Goal: Information Seeking & Learning: Learn about a topic

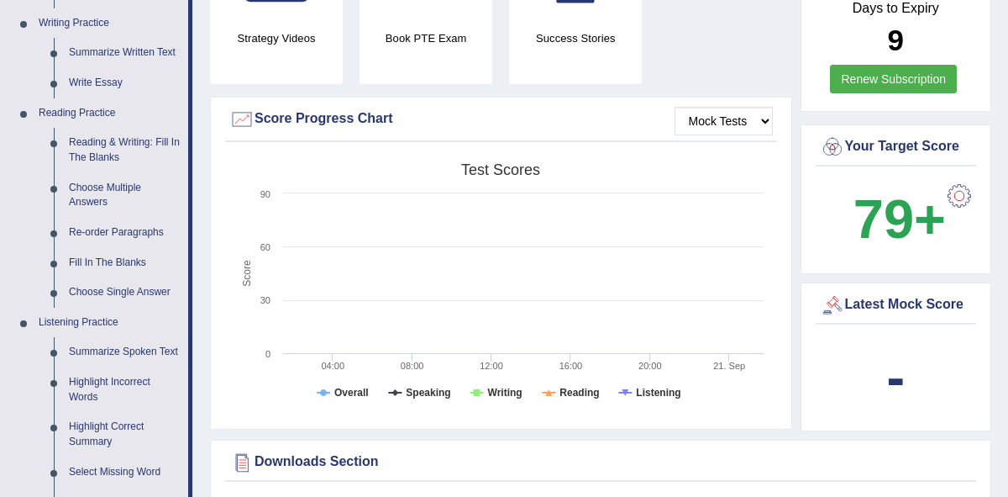
scroll to position [423, 0]
click at [119, 350] on link "Summarize Spoken Text" at bounding box center [124, 353] width 127 height 30
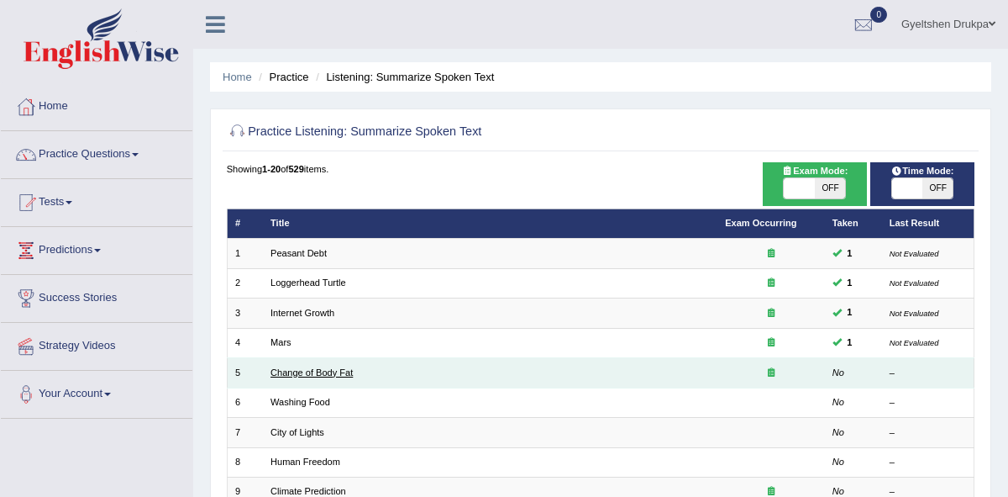
click at [293, 372] on link "Change of Body Fat" at bounding box center [312, 372] width 82 height 10
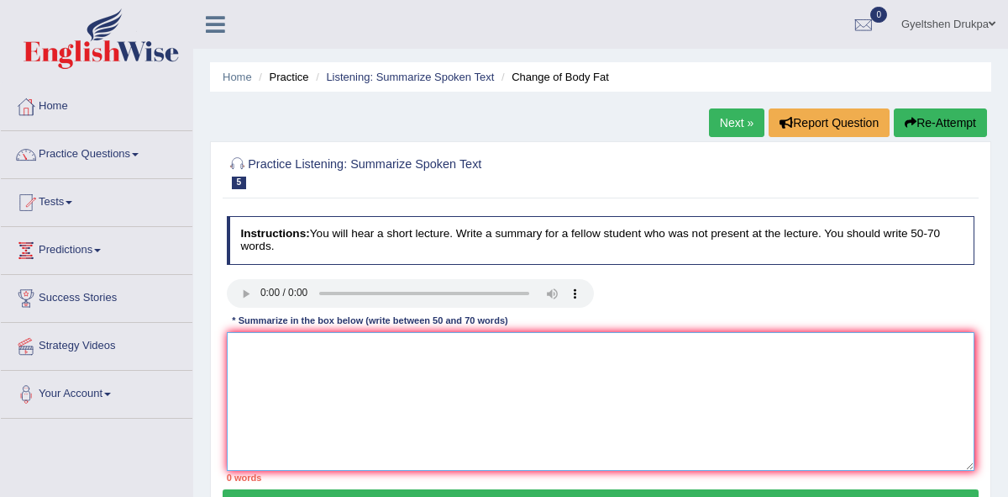
click at [288, 360] on textarea at bounding box center [601, 401] width 749 height 139
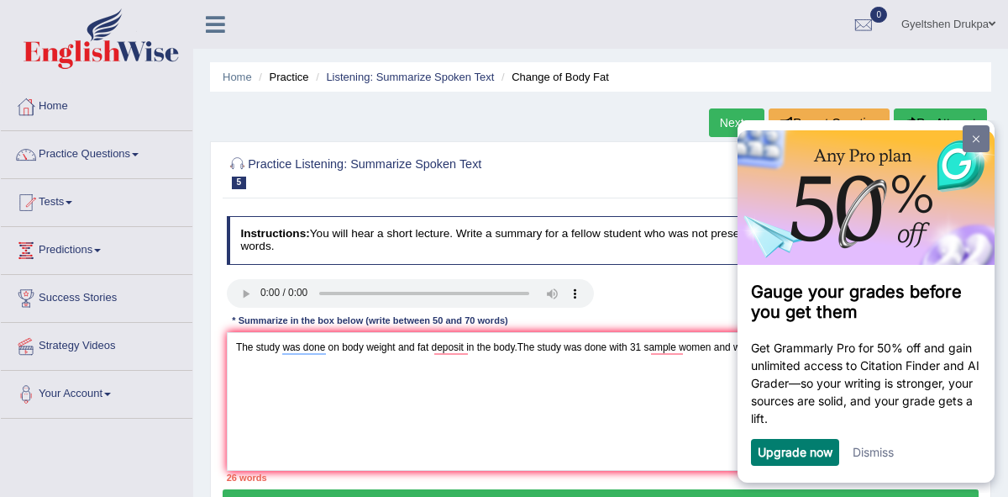
click at [983, 135] on link at bounding box center [976, 138] width 27 height 27
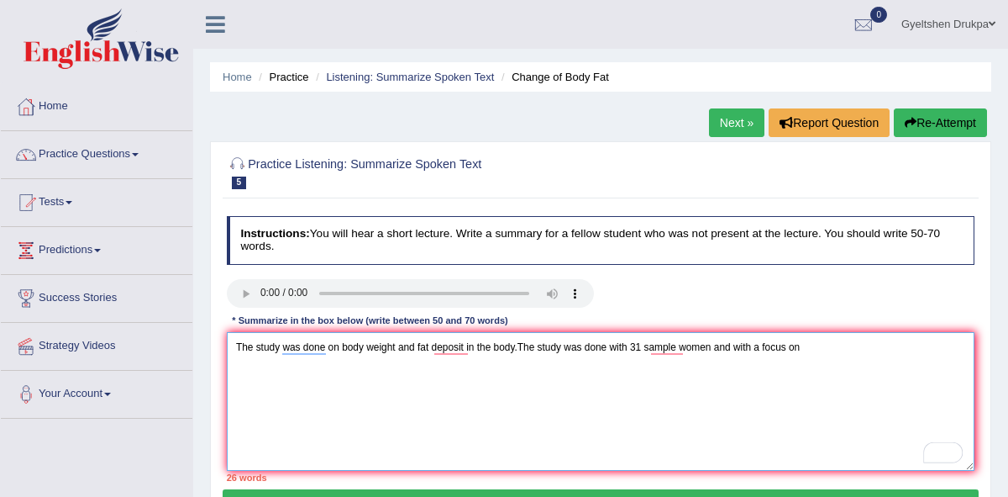
click at [834, 350] on textarea "The study was done on body weight and fat deposit in the body.The study was don…" at bounding box center [601, 401] width 749 height 139
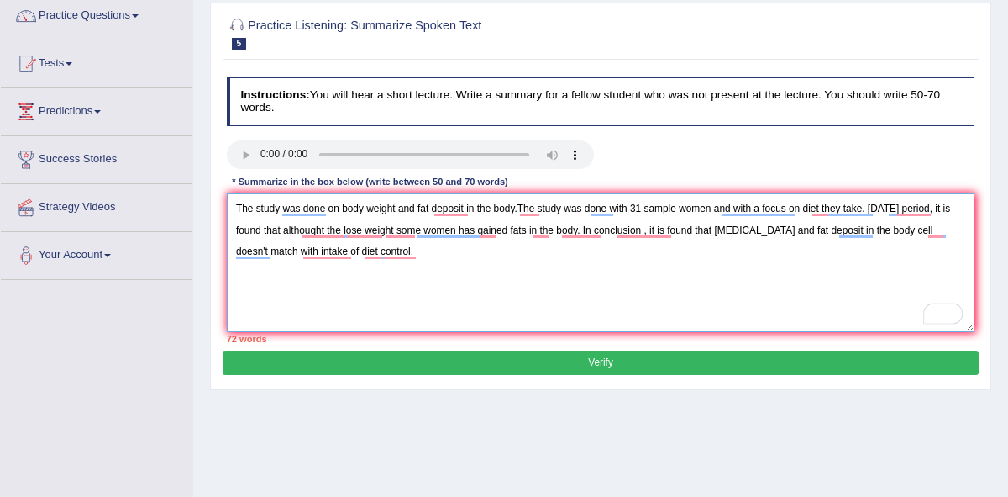
scroll to position [148, 0]
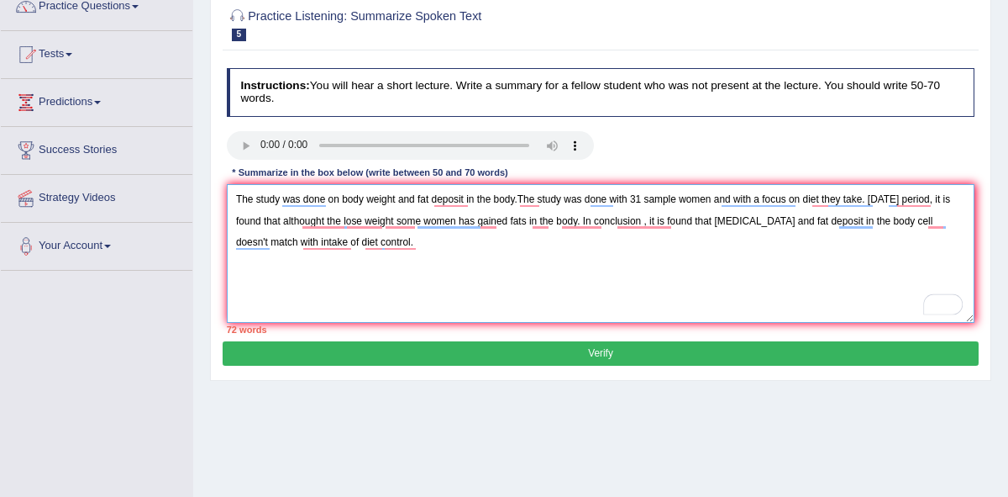
type textarea "The study was done on body weight and fat deposit in the body.The study was don…"
click at [598, 354] on button "Verify" at bounding box center [600, 353] width 755 height 24
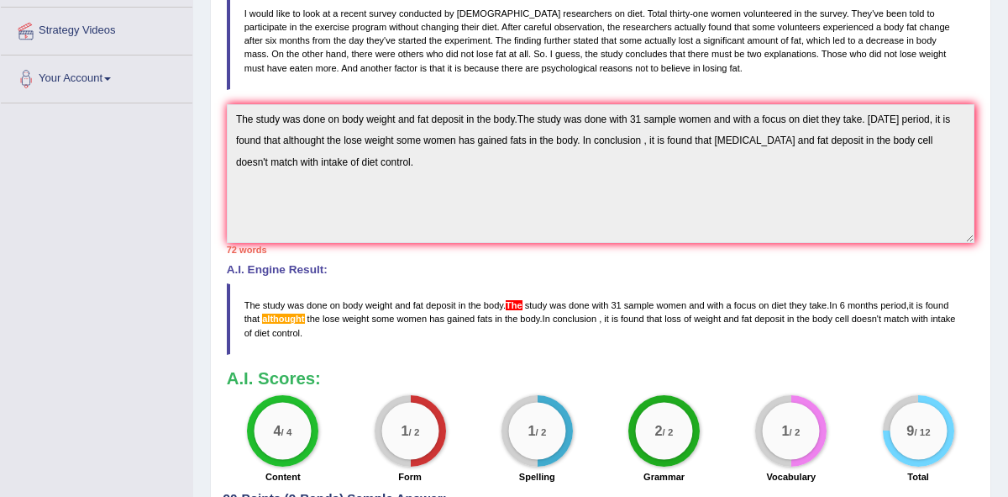
scroll to position [328, 0]
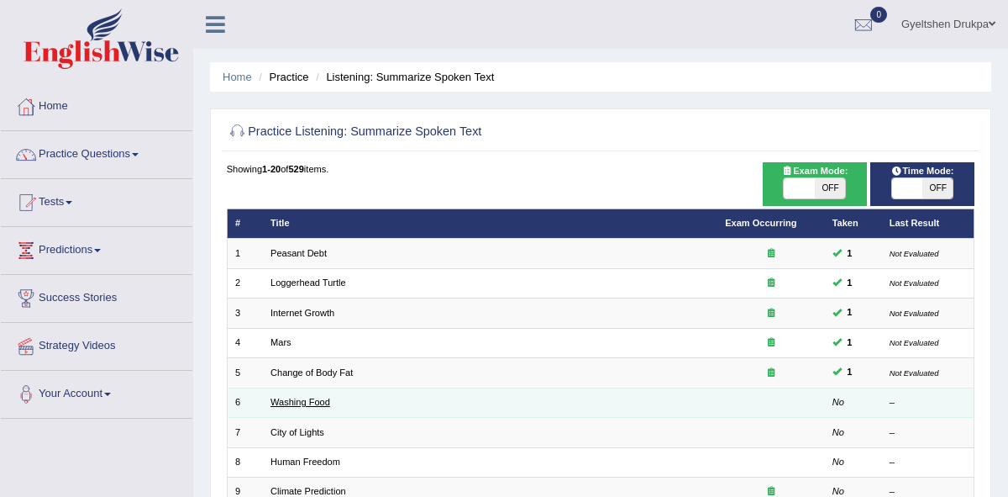
click at [301, 400] on link "Washing Food" at bounding box center [301, 402] width 60 height 10
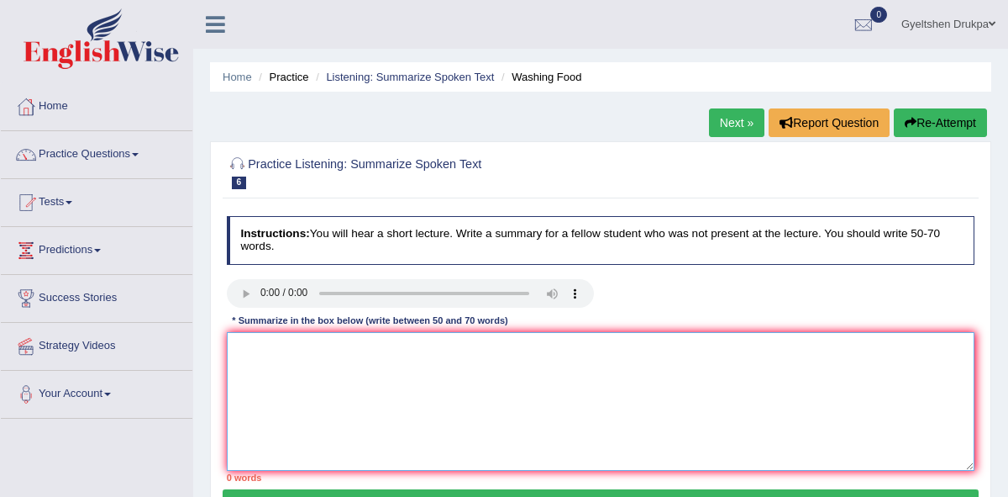
click at [340, 360] on textarea at bounding box center [601, 401] width 749 height 139
type textarea "A"
click at [434, 350] on textarea "Food safety is paramount for good health. IT can be done" at bounding box center [601, 401] width 749 height 139
click at [504, 353] on textarea "Food safety is paramount for good health. It can be done" at bounding box center [601, 401] width 749 height 139
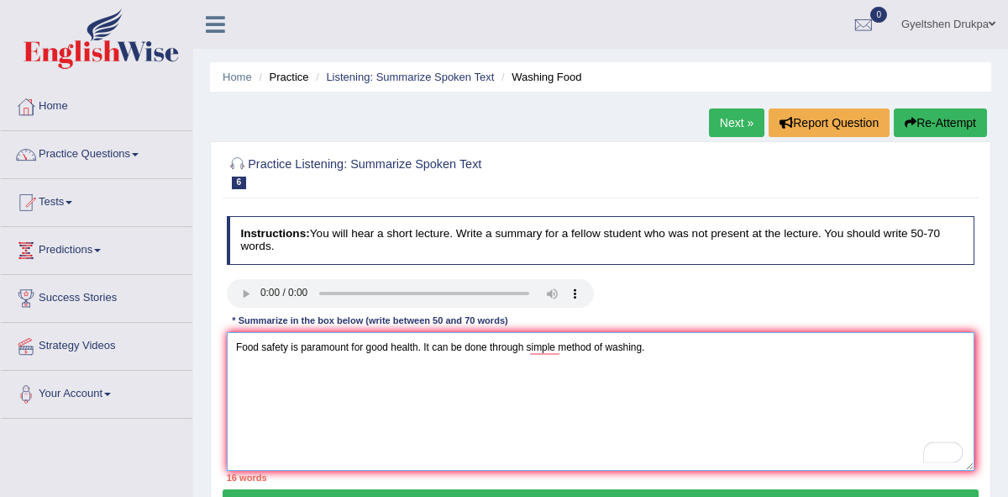
click at [550, 350] on textarea "Food safety is paramount for good health. It can be done through simple method …" at bounding box center [601, 401] width 749 height 139
click at [649, 381] on textarea "Food safety is paramount for good health. It can be done through simple method …" at bounding box center [601, 401] width 749 height 139
click at [669, 355] on textarea "Food safety is paramount for good health. It can be done through simple method …" at bounding box center [601, 401] width 749 height 139
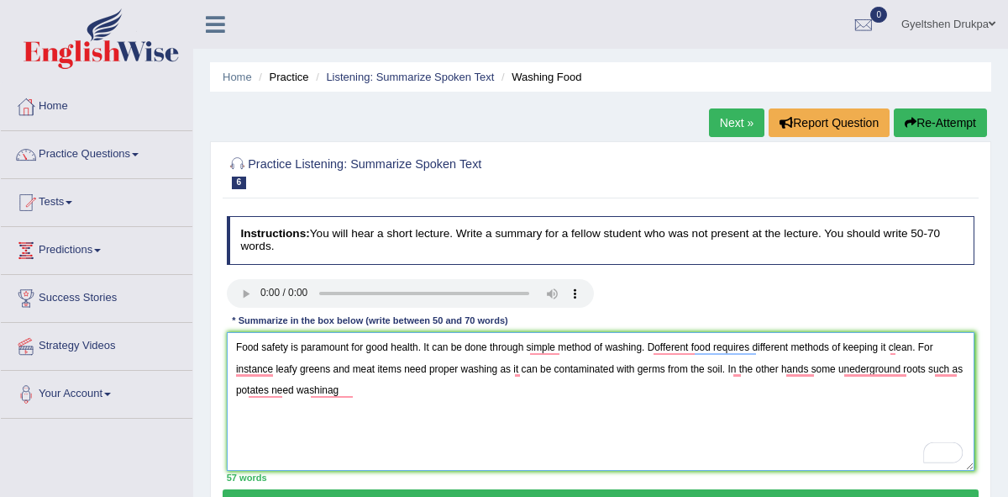
click at [285, 393] on textarea "Food safety is paramount for good health. It can be done through simple method …" at bounding box center [601, 401] width 749 height 139
click at [575, 394] on textarea "Food safety is paramount for good health. It can be done through simple method …" at bounding box center [601, 401] width 749 height 139
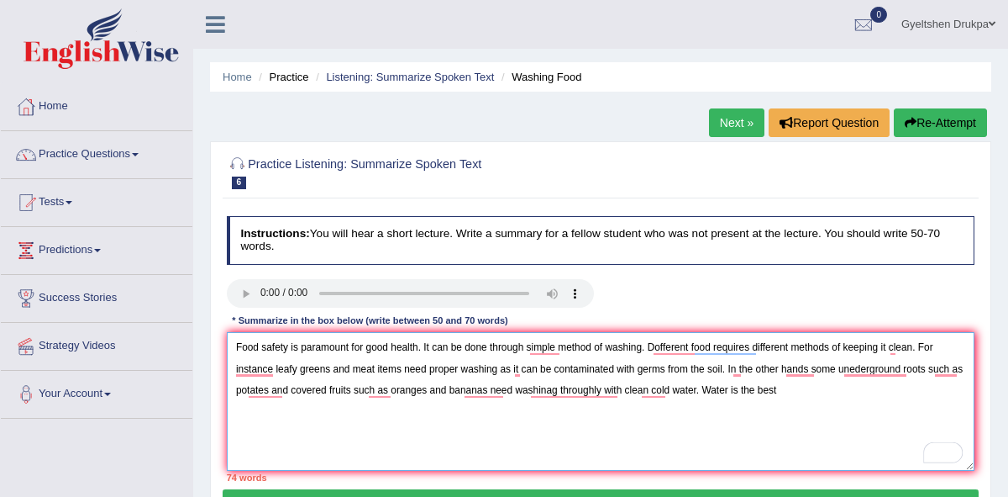
click at [723, 392] on textarea "Food safety is paramount for good health. It can be done through simple method …" at bounding box center [601, 401] width 749 height 139
click at [759, 392] on textarea "Food safety is paramount for good health. It can be done through simple method …" at bounding box center [601, 401] width 749 height 139
click at [845, 395] on textarea "Food safety is paramount for good health. It can be done through simple method …" at bounding box center [601, 401] width 749 height 139
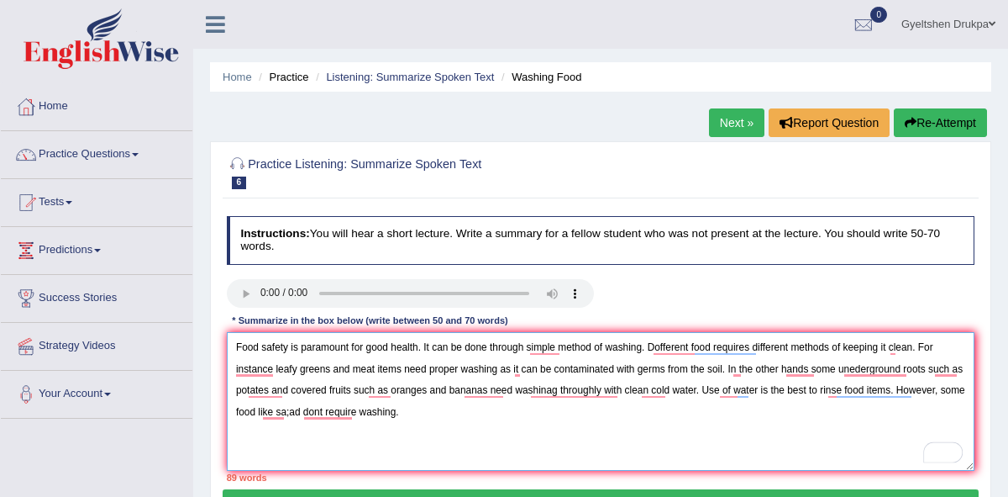
click at [675, 344] on textarea "Food safety is paramount for good health. It can be done through simple method …" at bounding box center [601, 401] width 749 height 139
click at [665, 347] on textarea "Food safety is paramount for good health. It can be done through simple method …" at bounding box center [601, 401] width 749 height 139
click at [860, 370] on textarea "Food safety is paramount for good health. It can be done through simple method …" at bounding box center [601, 401] width 749 height 139
click at [944, 371] on textarea "Food safety is paramount for good health. It can be done through simple method …" at bounding box center [601, 401] width 749 height 139
click at [798, 371] on textarea "Food safety is paramount for good health. It can be done through simple method …" at bounding box center [601, 401] width 749 height 139
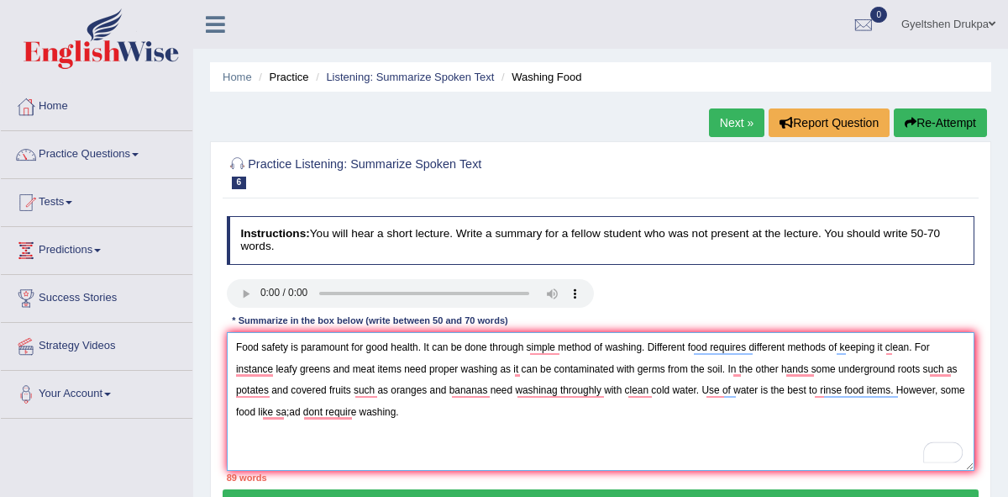
click at [550, 392] on textarea "Food safety is paramount for good health. It can be done through simple method …" at bounding box center [601, 401] width 749 height 139
click at [552, 389] on textarea "Food safety is paramount for good health. It can be done through simple method …" at bounding box center [601, 401] width 749 height 139
click at [471, 390] on textarea "Food safety is paramount for good health. It can be done through simple method …" at bounding box center [601, 401] width 749 height 139
click at [331, 413] on textarea "Food safety is paramount for good health. It can be done through simple method …" at bounding box center [601, 401] width 749 height 139
click at [318, 413] on textarea "Food safety is paramount for good health. It can be done through simple method …" at bounding box center [601, 401] width 749 height 139
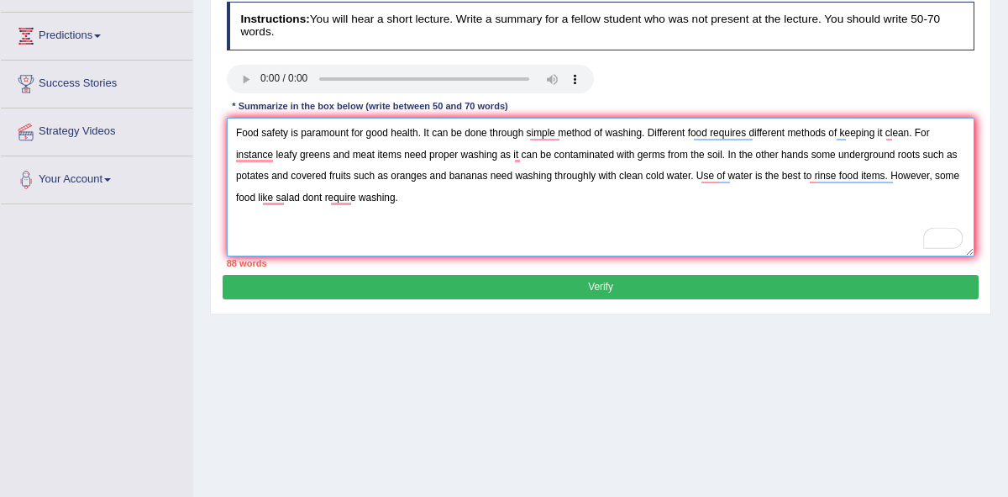
scroll to position [239, 0]
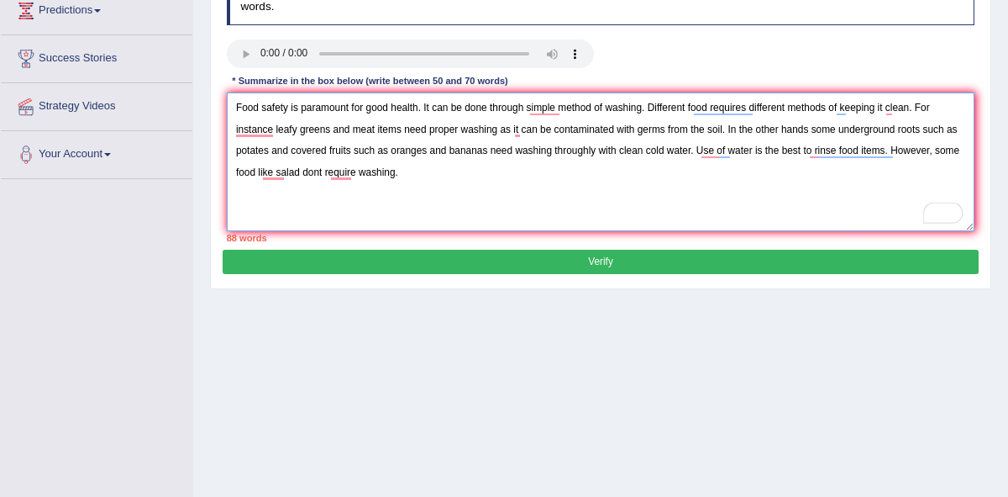
type textarea "Food safety is paramount for good health. It can be done through simple method …"
click at [612, 264] on button "Verify" at bounding box center [600, 262] width 755 height 24
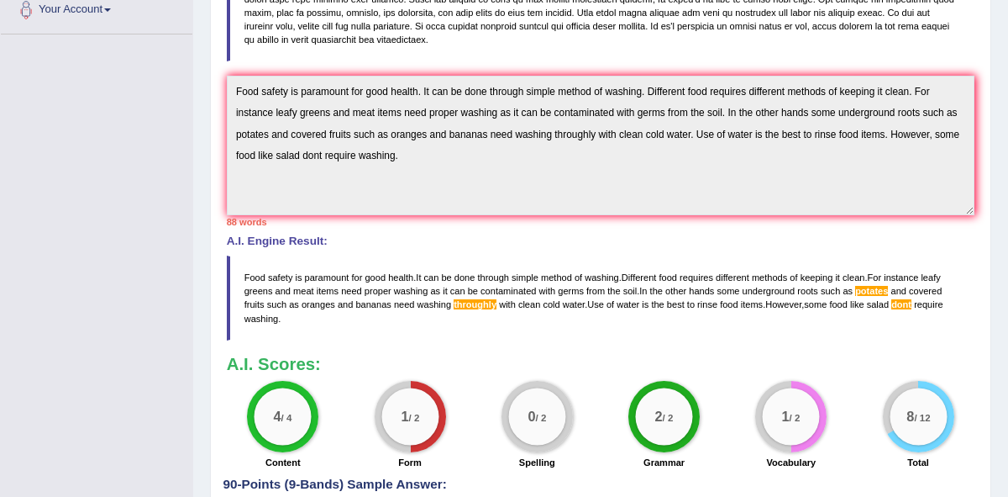
scroll to position [371, 0]
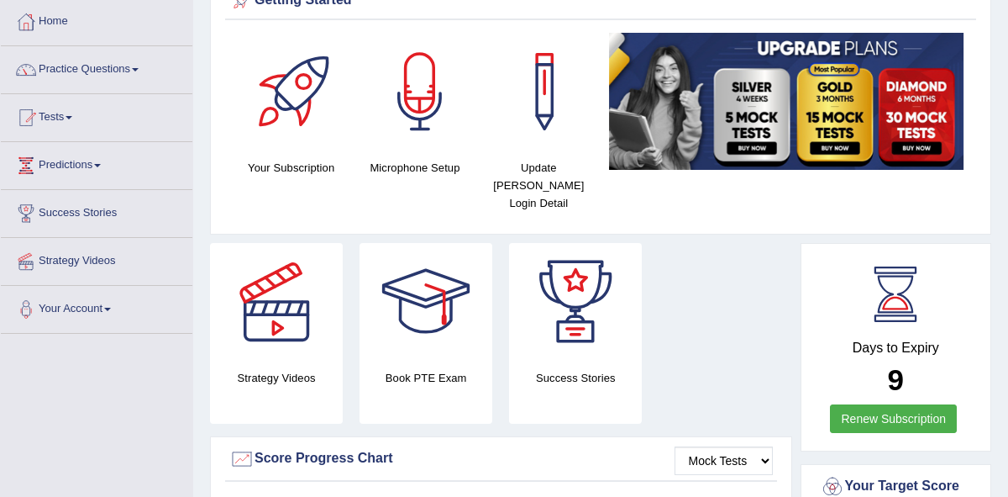
scroll to position [82, 0]
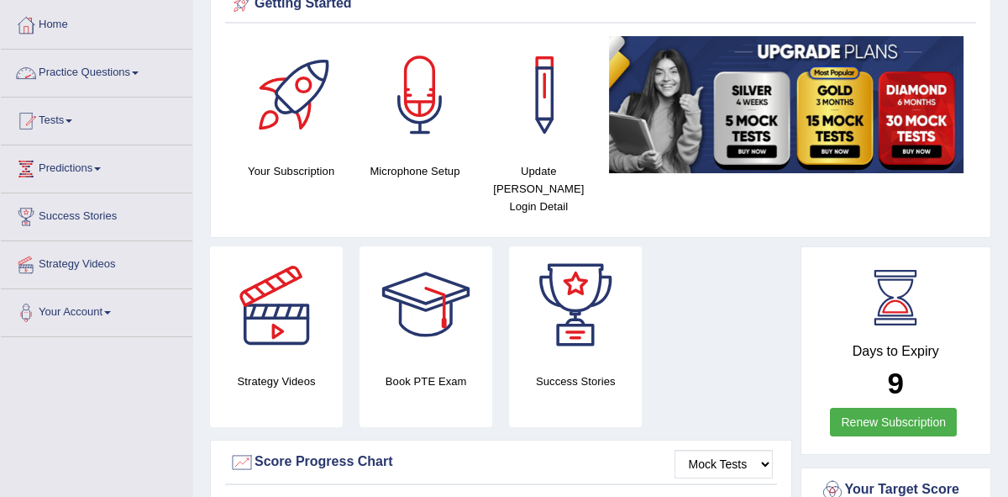
click at [145, 70] on link "Practice Questions" at bounding box center [97, 71] width 192 height 42
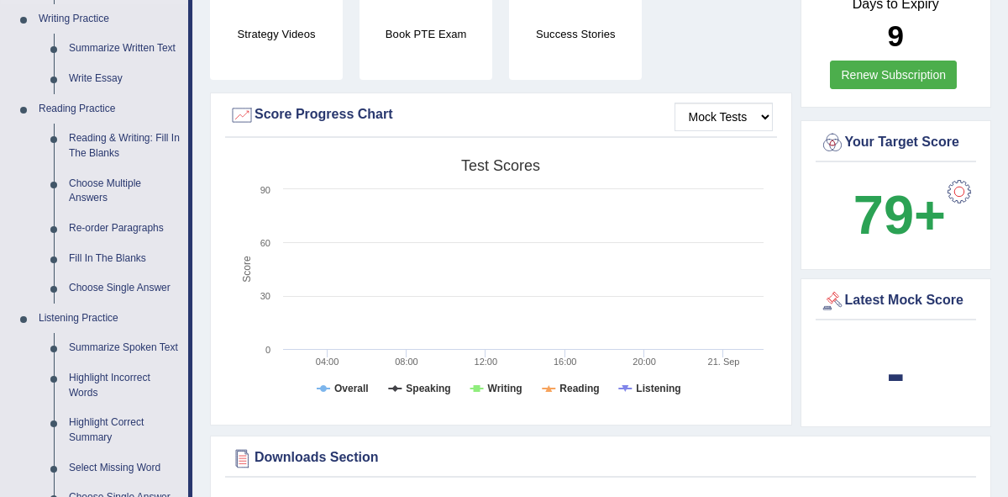
scroll to position [431, 0]
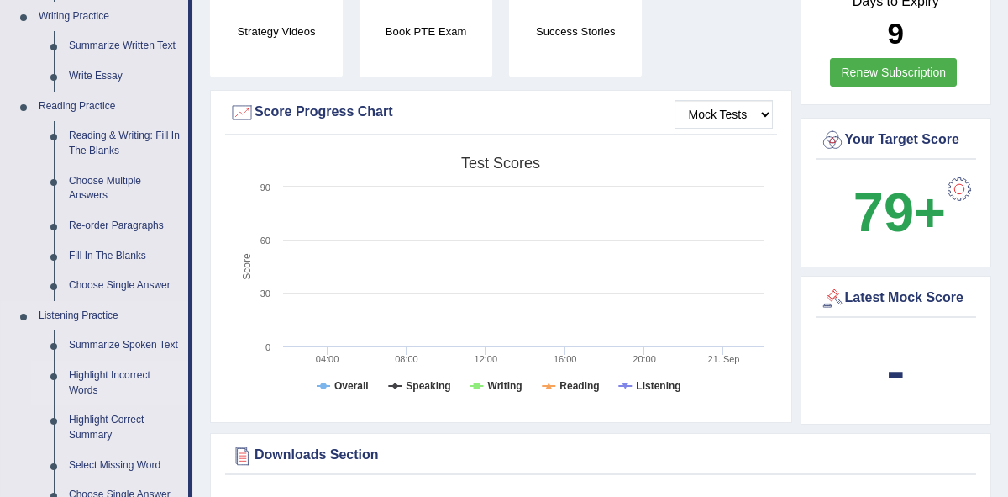
click at [103, 390] on link "Highlight Incorrect Words" at bounding box center [124, 382] width 127 height 45
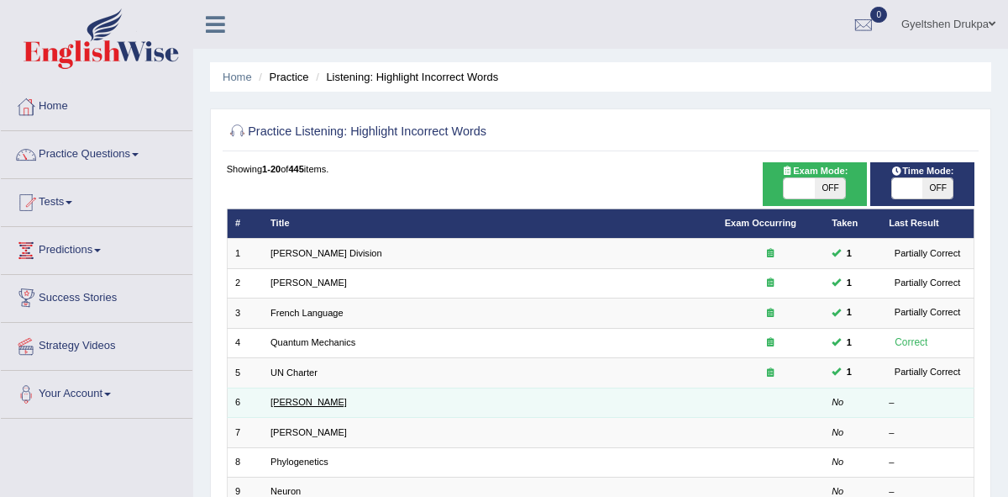
click at [277, 400] on link "Harold" at bounding box center [309, 402] width 76 height 10
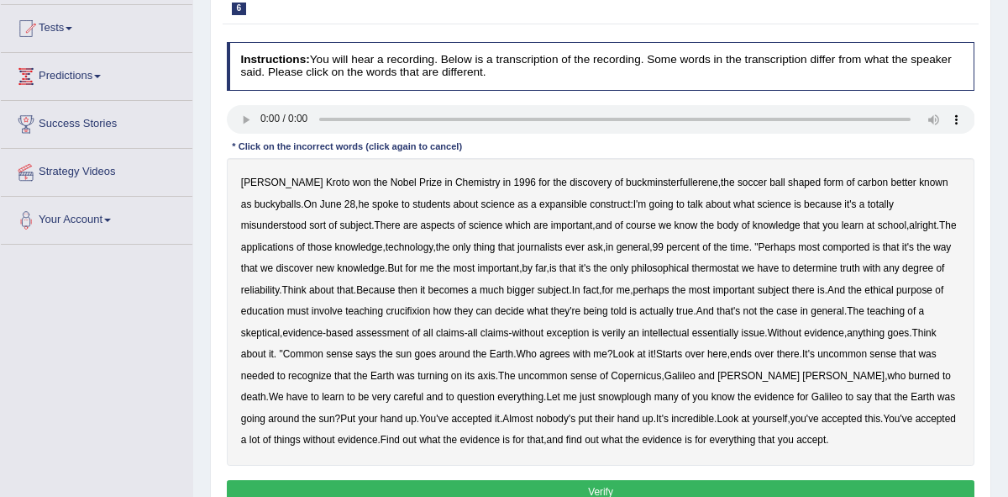
scroll to position [234, 0]
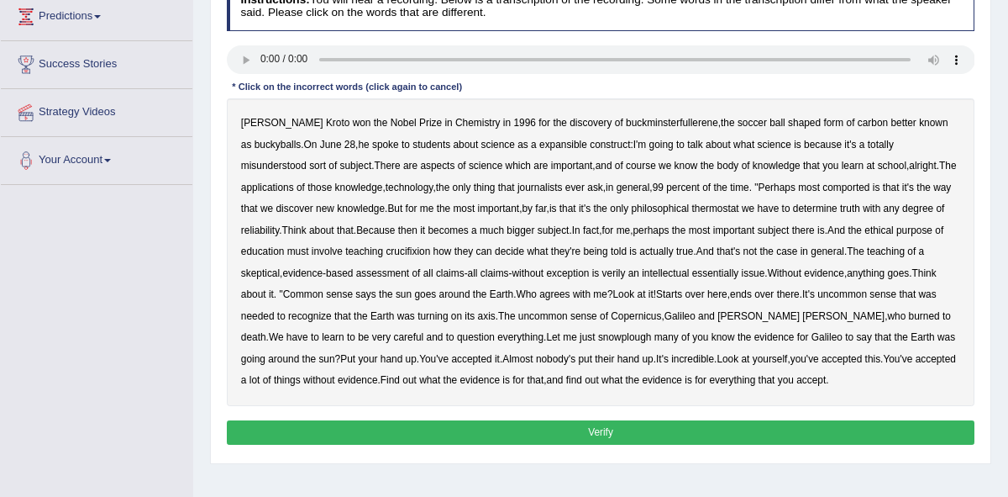
click at [560, 145] on b "expansible" at bounding box center [563, 145] width 48 height 12
click at [603, 189] on b "ask" at bounding box center [595, 187] width 16 height 12
click at [739, 208] on b "thermostat" at bounding box center [715, 208] width 47 height 12
click at [430, 251] on b "crucifixion" at bounding box center [408, 251] width 45 height 12
click at [626, 270] on b "verily" at bounding box center [614, 273] width 24 height 12
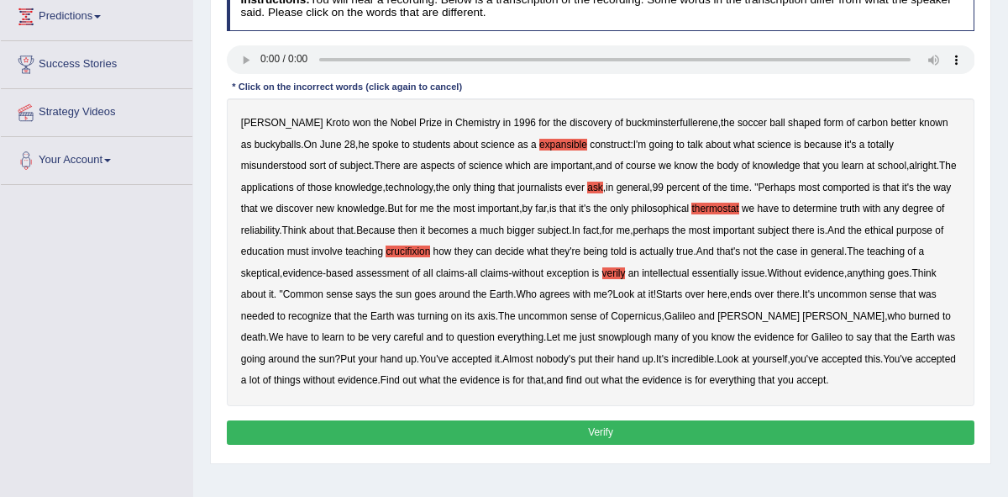
click at [739, 271] on b "essentially" at bounding box center [715, 273] width 47 height 12
click at [651, 339] on b "snowplough" at bounding box center [624, 337] width 53 height 12
click at [638, 431] on button "Verify" at bounding box center [601, 432] width 749 height 24
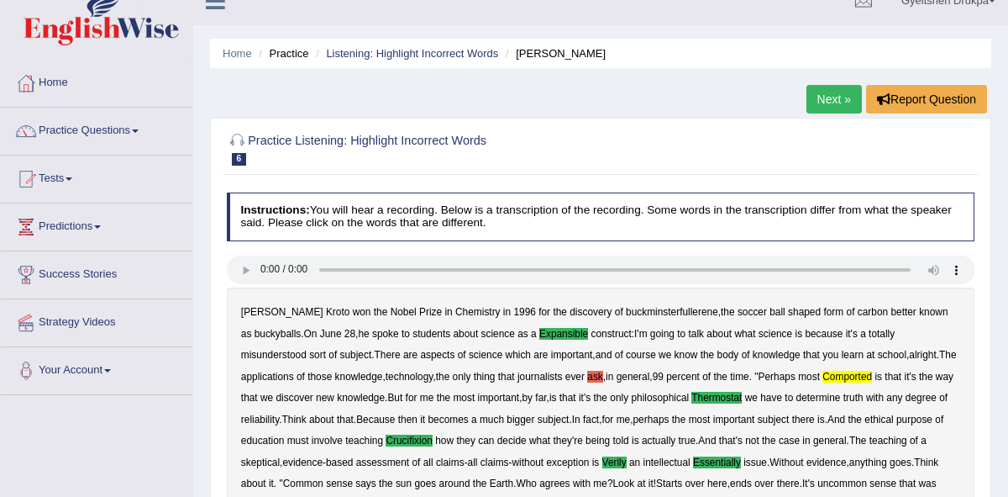
scroll to position [23, 0]
click at [150, 130] on link "Practice Questions" at bounding box center [97, 129] width 192 height 42
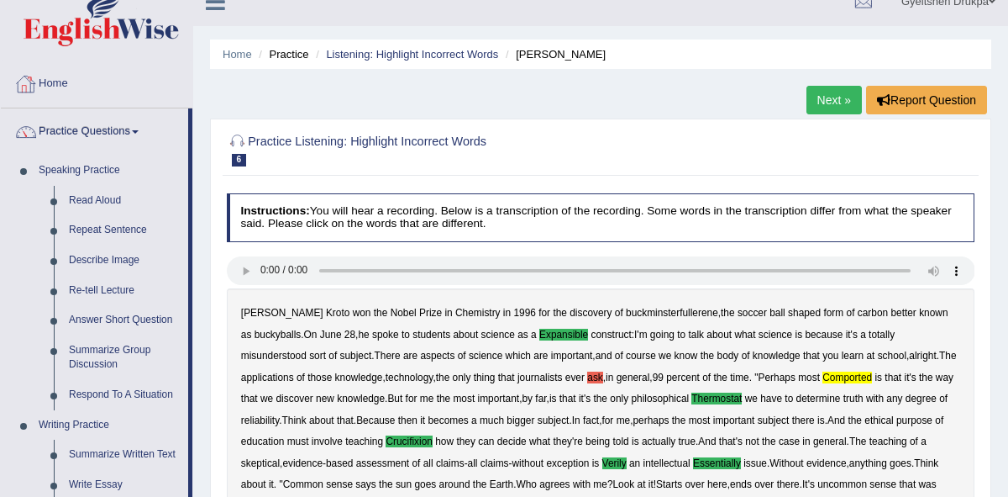
scroll to position [46, 0]
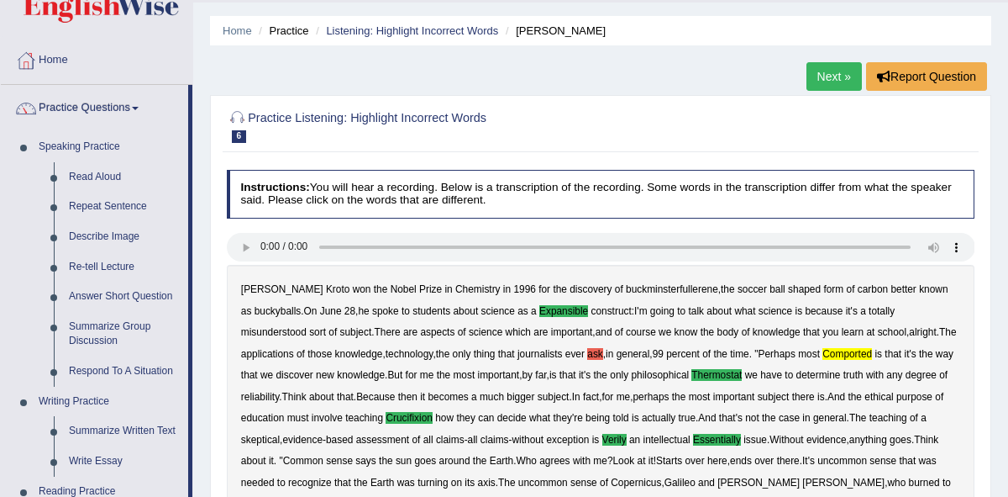
click at [817, 72] on link "Next »" at bounding box center [834, 76] width 55 height 29
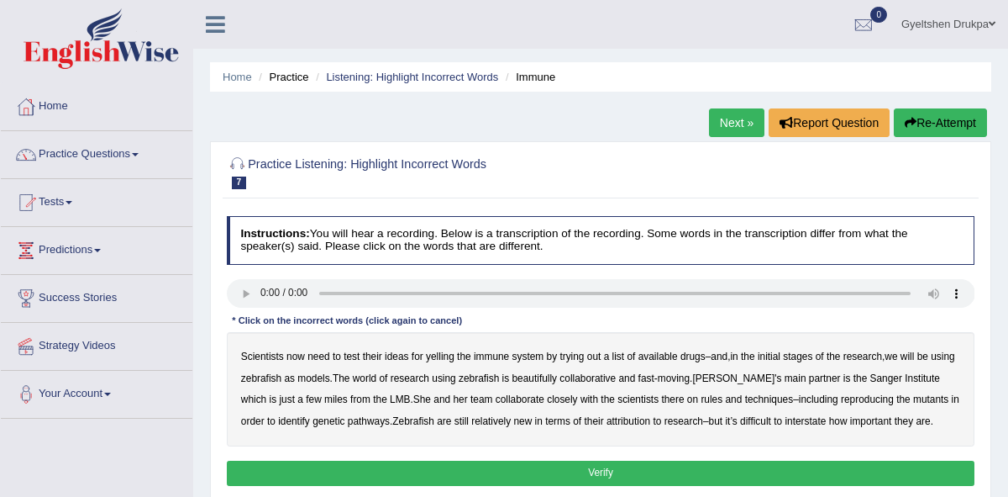
click at [444, 354] on b "yelling" at bounding box center [440, 356] width 29 height 12
click at [897, 359] on b "we" at bounding box center [891, 356] width 13 height 12
click at [558, 380] on b "beautifully" at bounding box center [535, 378] width 45 height 12
click at [718, 396] on b "rules" at bounding box center [712, 399] width 22 height 12
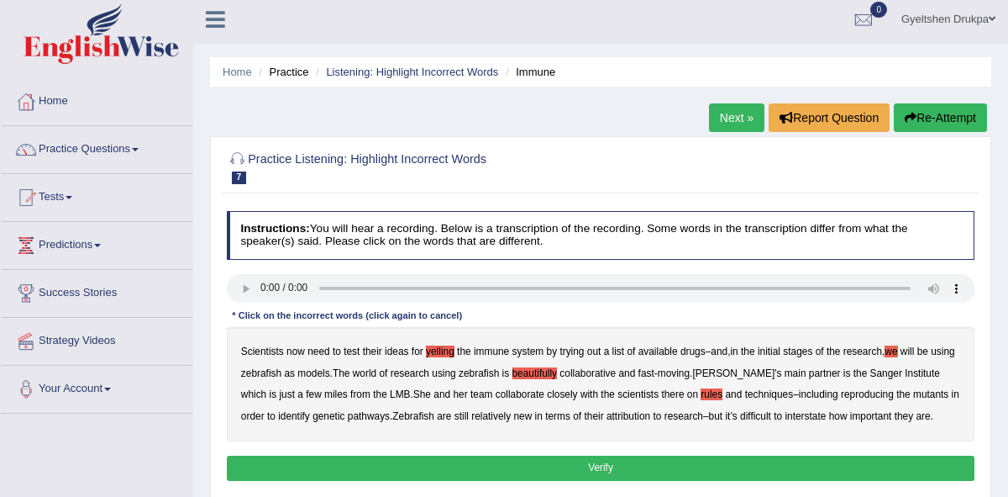
click at [826, 416] on b "interstate" at bounding box center [805, 416] width 41 height 12
click at [630, 429] on div "Scientists now need to test their ideas for yelling the immune system by trying…" at bounding box center [601, 384] width 749 height 114
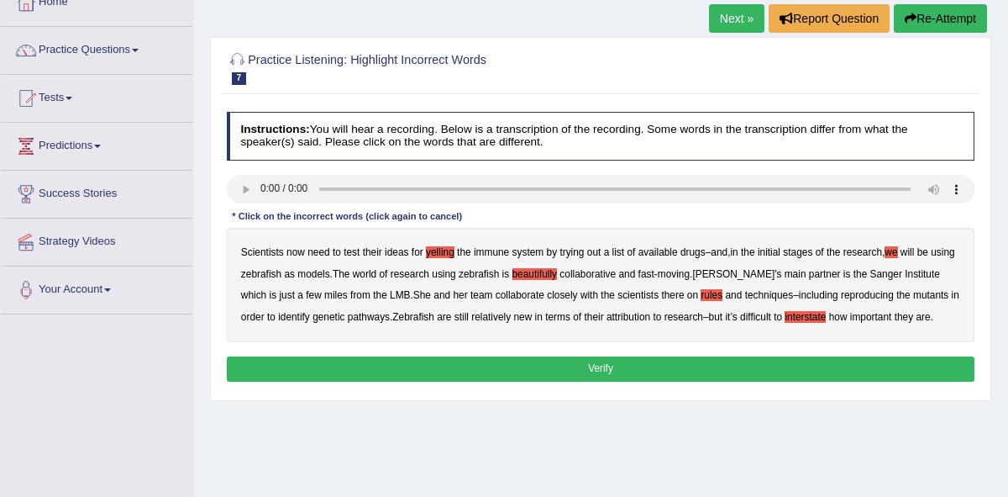
scroll to position [107, 0]
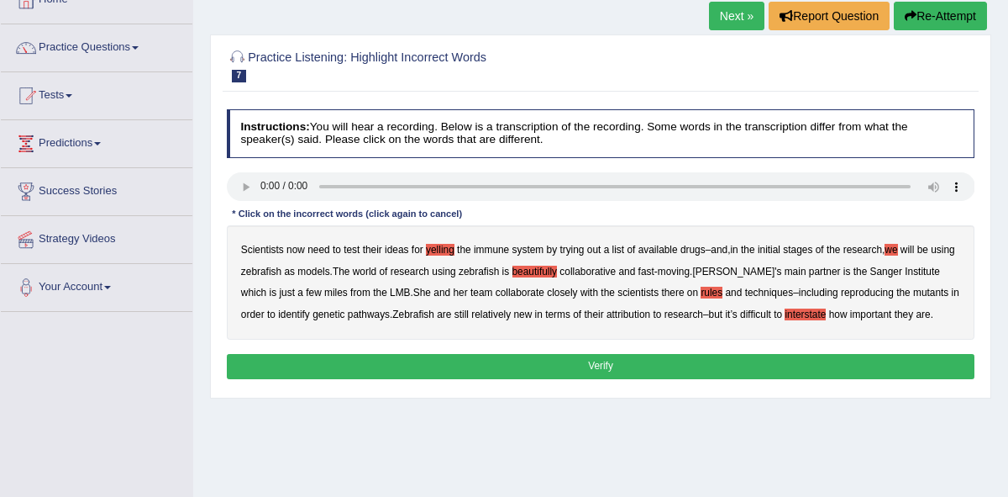
click at [586, 378] on button "Verify" at bounding box center [601, 366] width 749 height 24
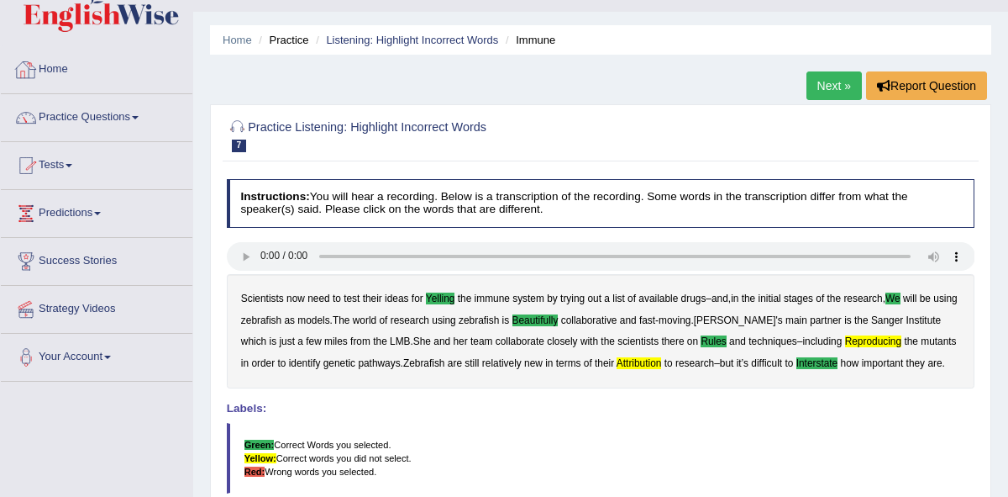
scroll to position [33, 0]
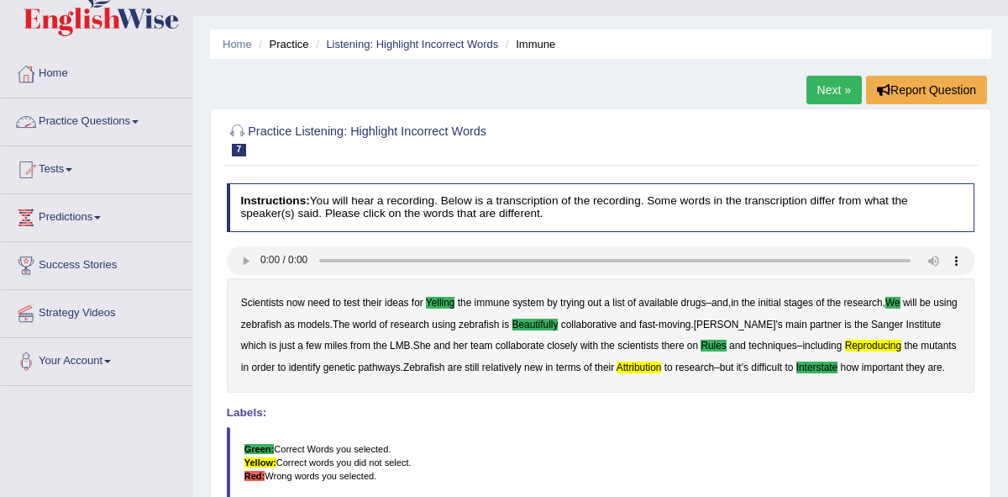
click at [139, 120] on span at bounding box center [135, 121] width 7 height 3
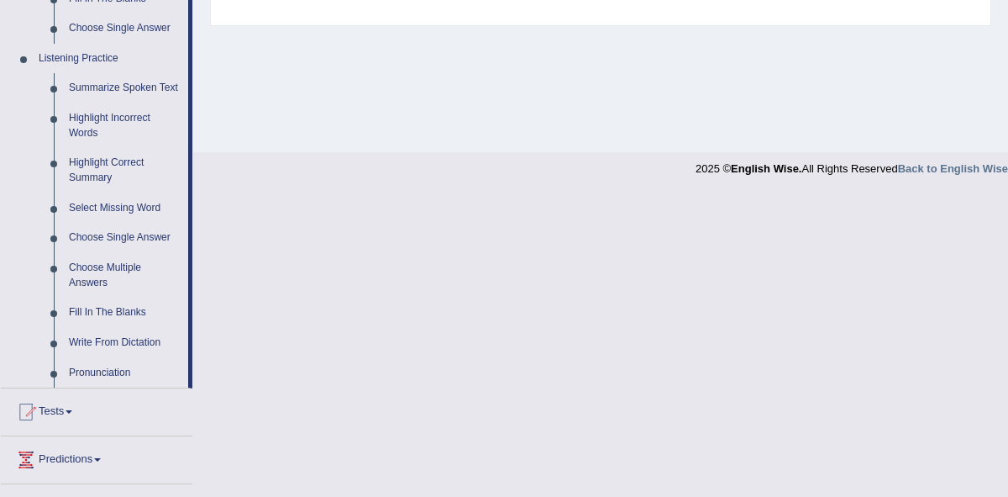
scroll to position [689, 0]
click at [113, 176] on link "Highlight Correct Summary" at bounding box center [124, 169] width 127 height 45
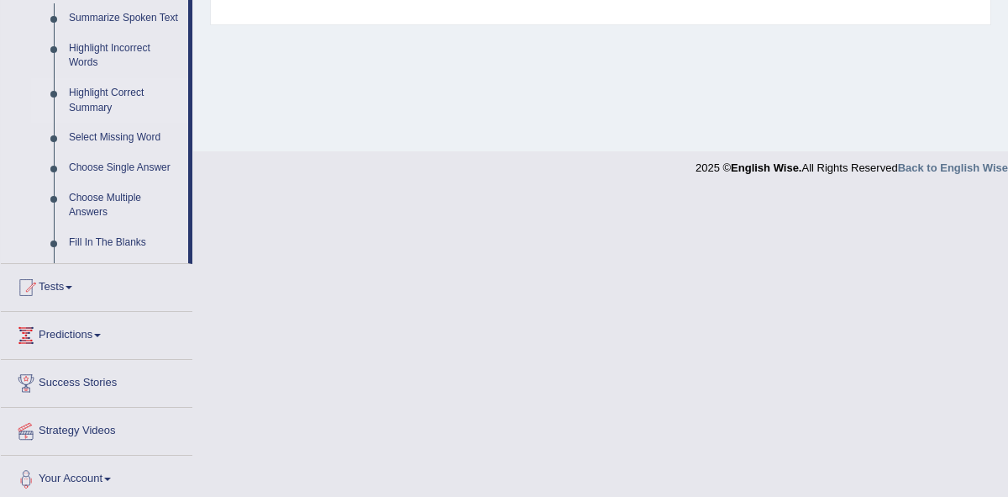
scroll to position [386, 0]
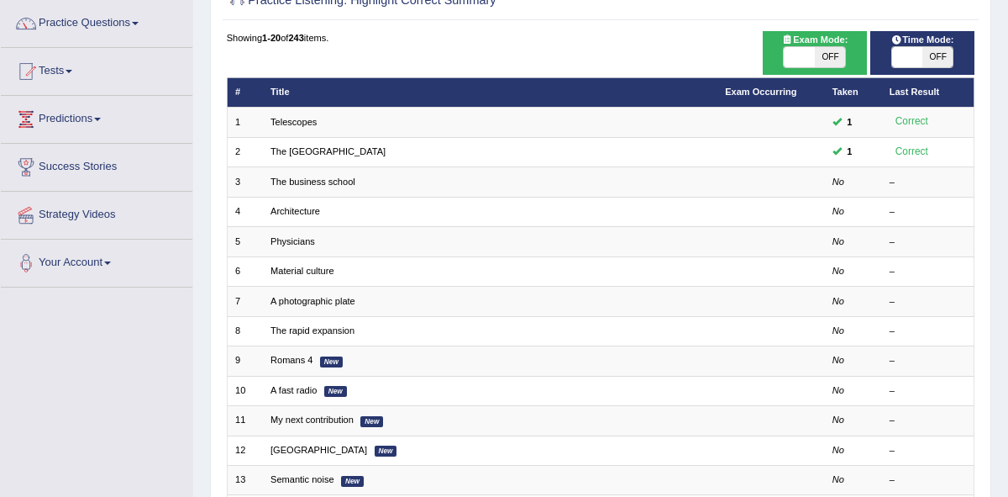
click at [329, 176] on link "The business school" at bounding box center [313, 181] width 85 height 10
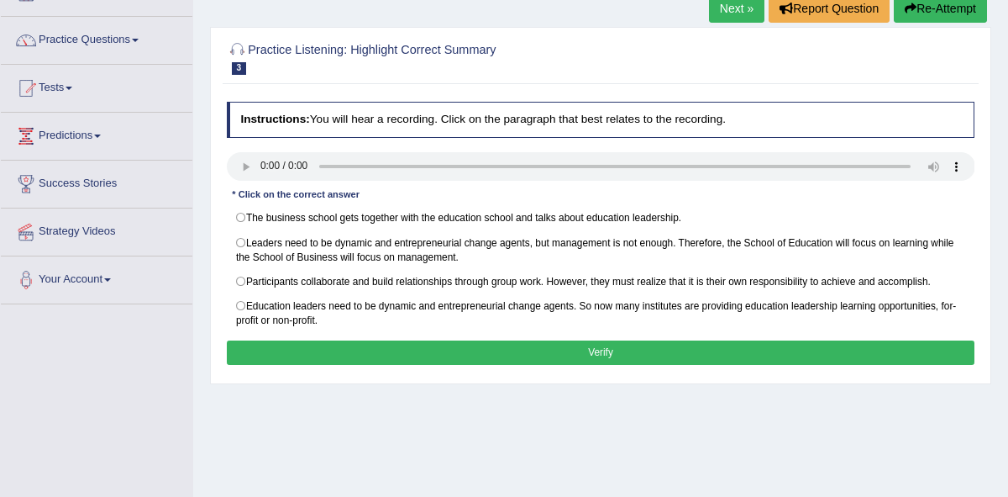
scroll to position [117, 0]
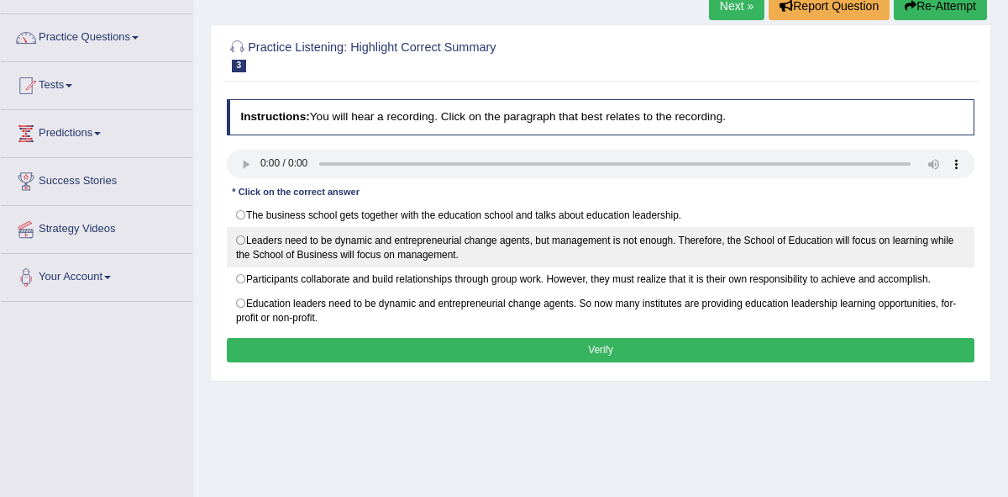
click at [245, 239] on label "Leaders need to be dynamic and entrepreneurial change agents, but management is…" at bounding box center [601, 246] width 749 height 39
radio input "true"
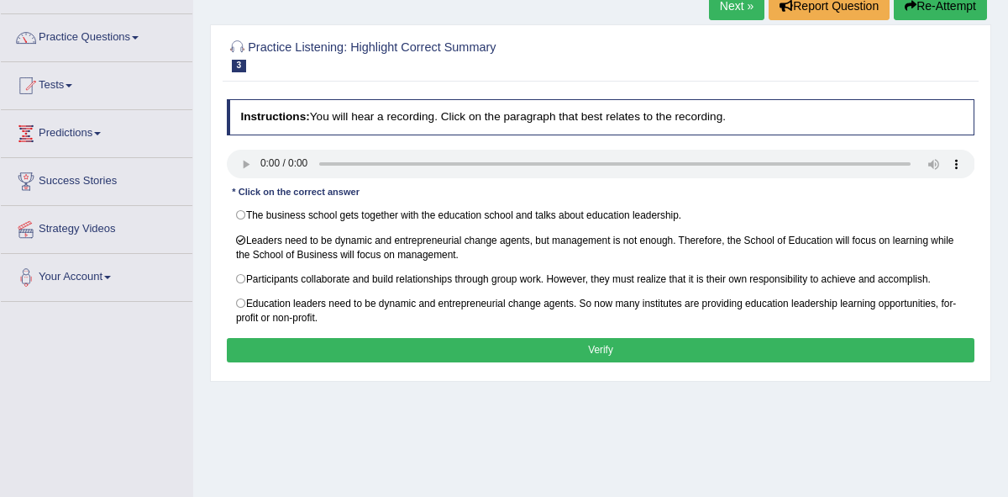
click at [553, 350] on button "Verify" at bounding box center [601, 350] width 749 height 24
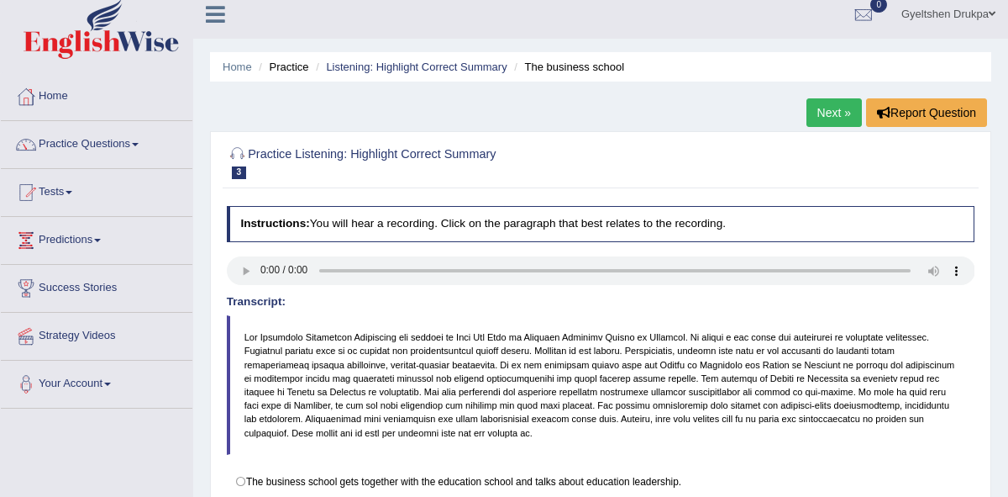
scroll to position [0, 0]
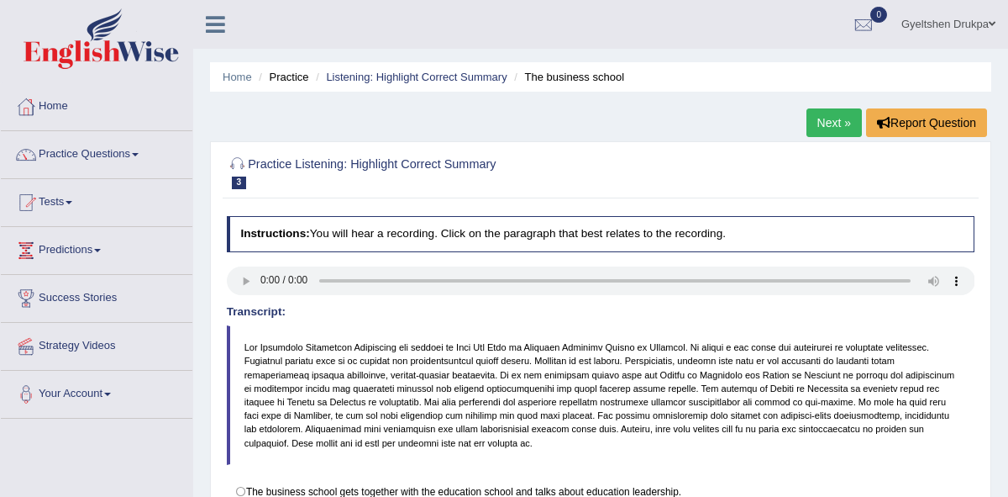
click at [822, 124] on link "Next »" at bounding box center [834, 122] width 55 height 29
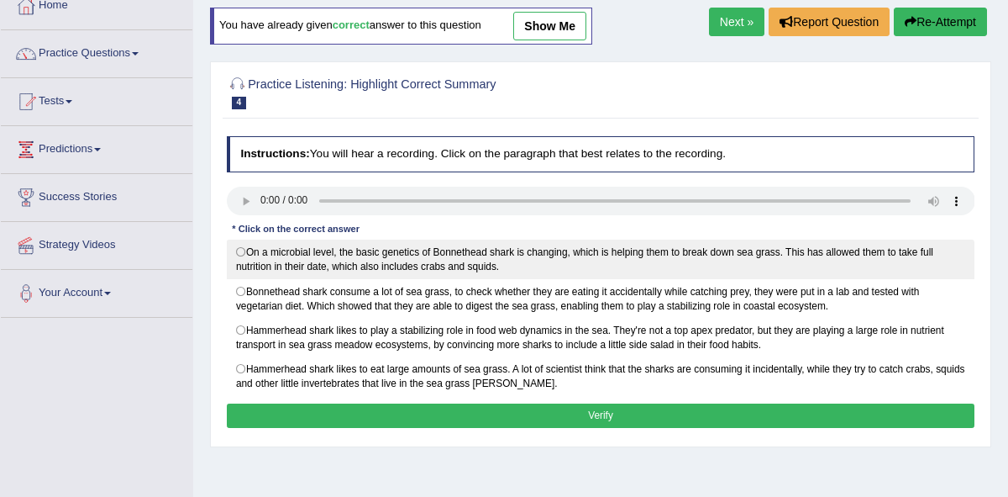
scroll to position [100, 0]
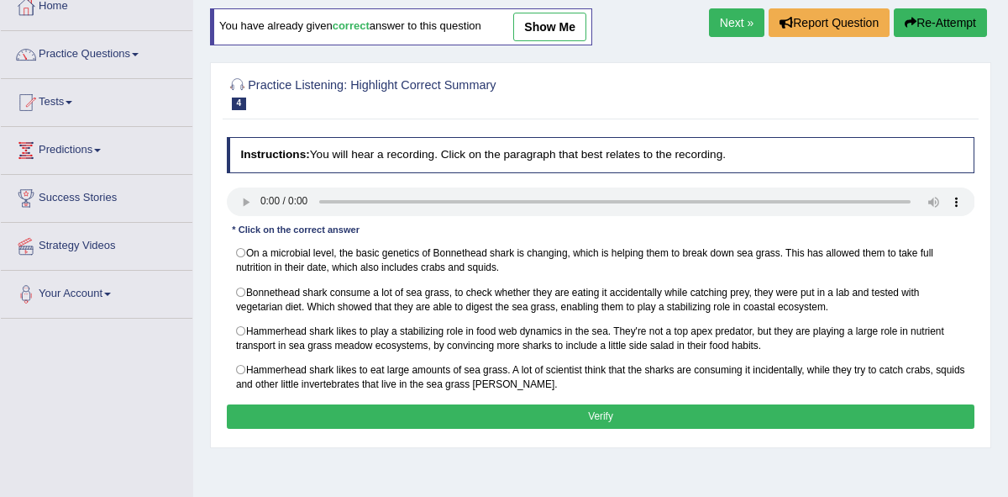
click at [715, 22] on link "Next »" at bounding box center [736, 22] width 55 height 29
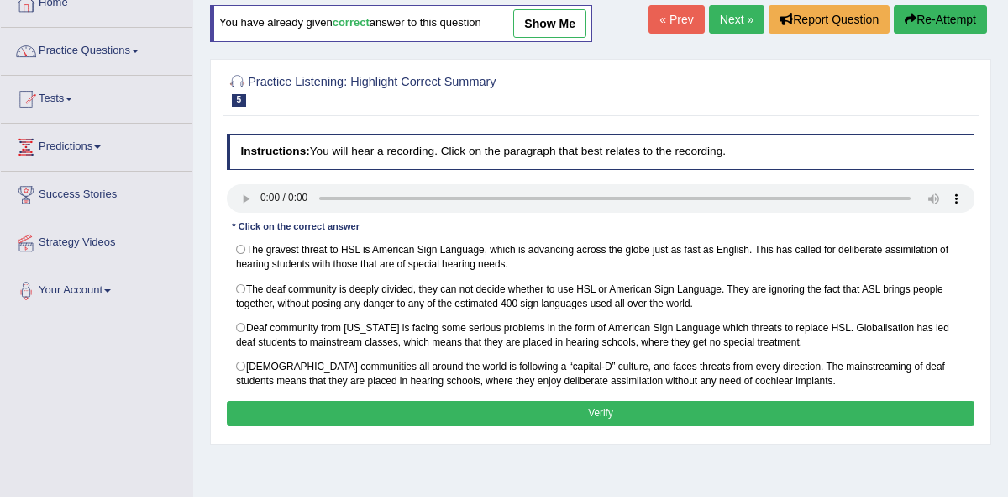
scroll to position [106, 0]
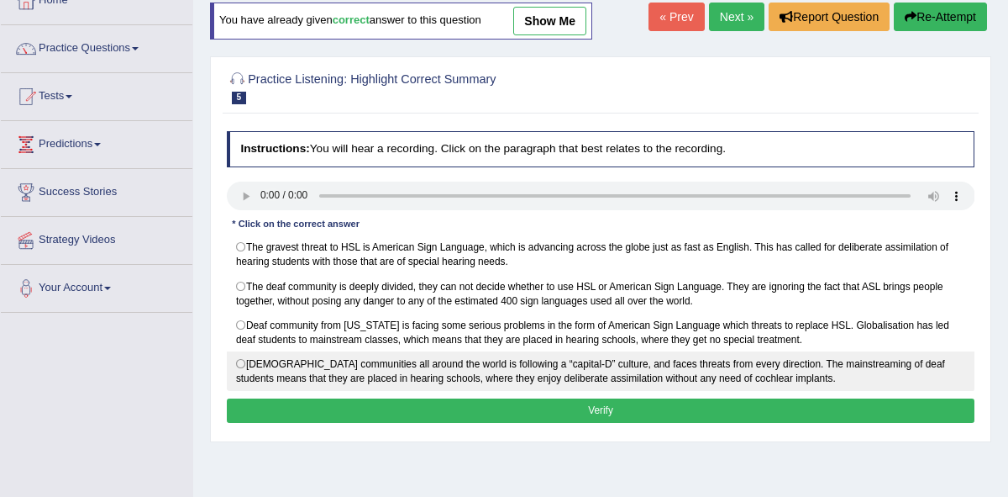
click at [242, 363] on label "Deaf communities all around the world is following a “capital-D” culture, and f…" at bounding box center [601, 370] width 749 height 39
radio input "true"
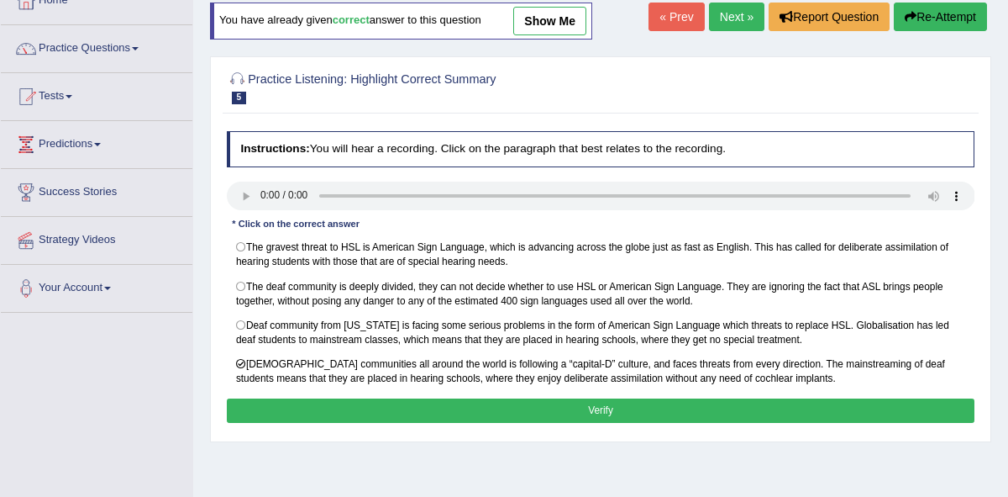
click at [592, 417] on button "Verify" at bounding box center [601, 410] width 749 height 24
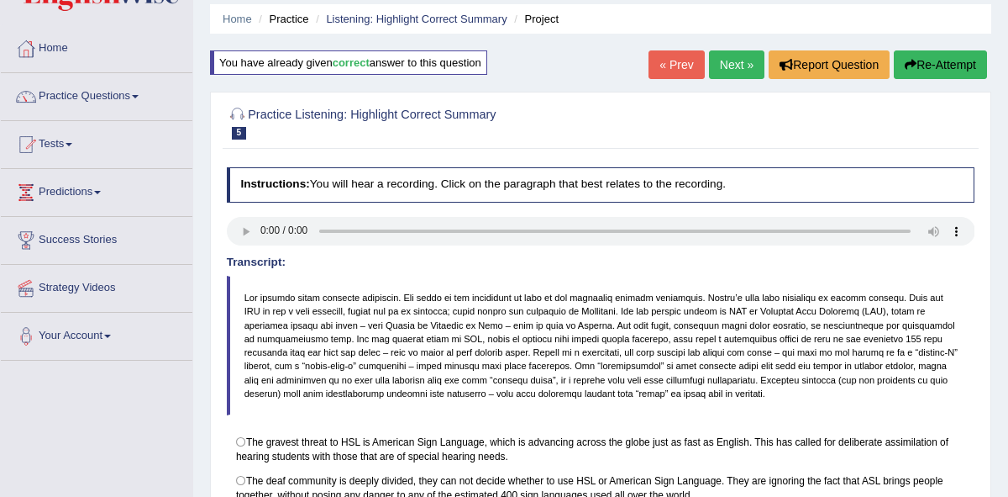
scroll to position [57, 0]
click at [734, 62] on link "Next »" at bounding box center [736, 65] width 55 height 29
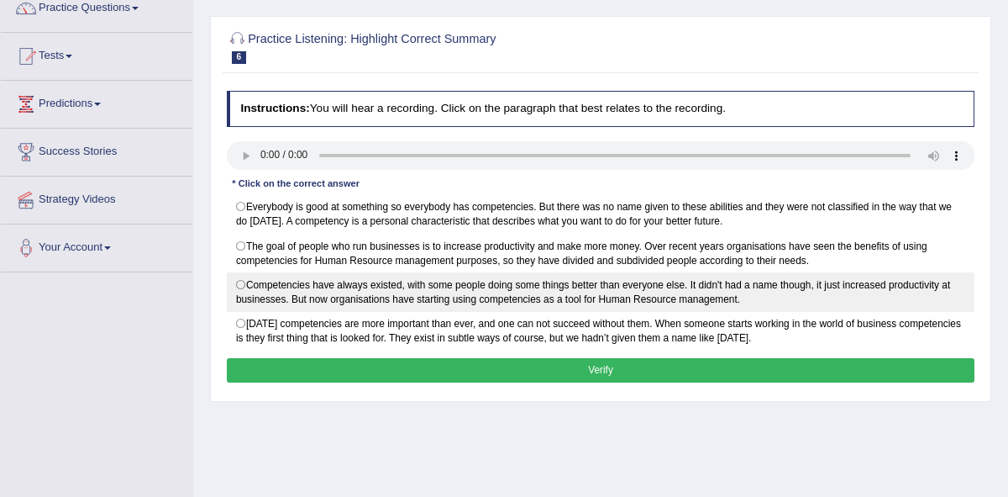
scroll to position [145, 0]
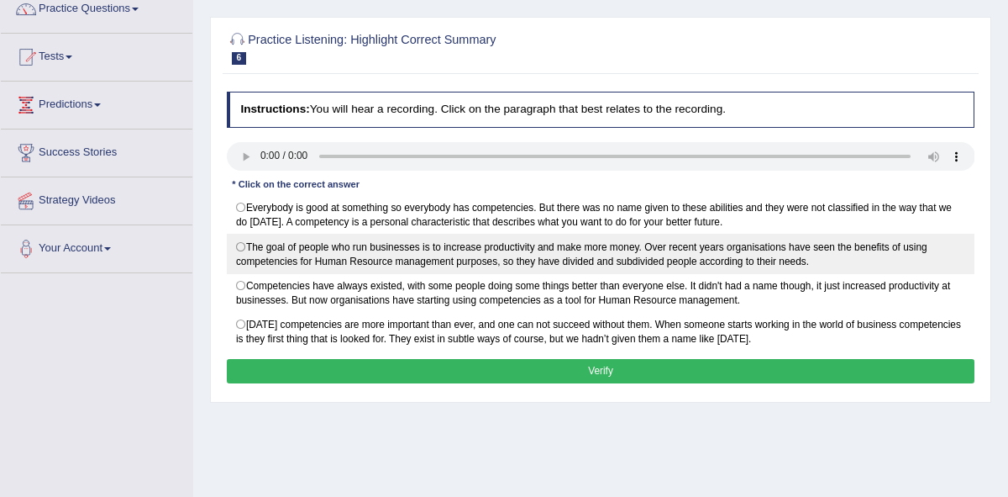
click at [243, 247] on label "The goal of people who run businesses is to increase productivity and make more…" at bounding box center [601, 253] width 749 height 39
radio input "true"
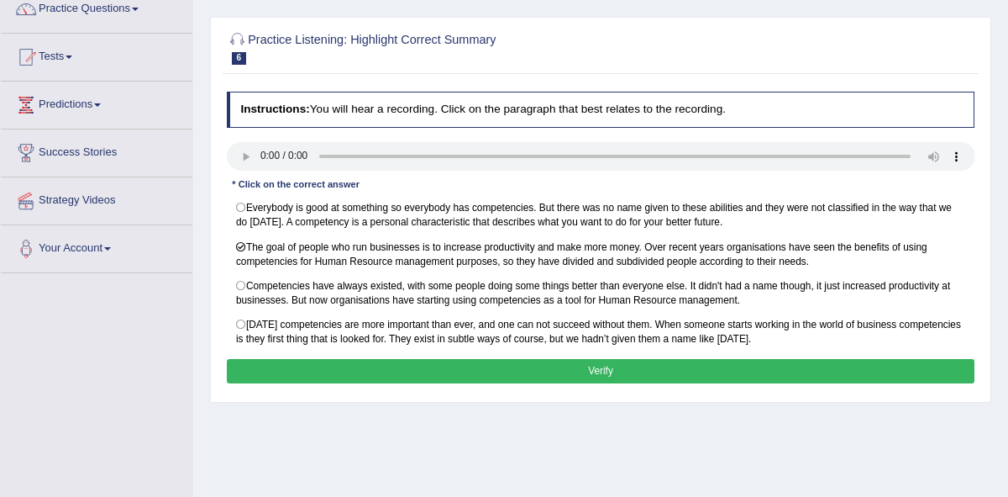
click at [534, 368] on button "Verify" at bounding box center [601, 371] width 749 height 24
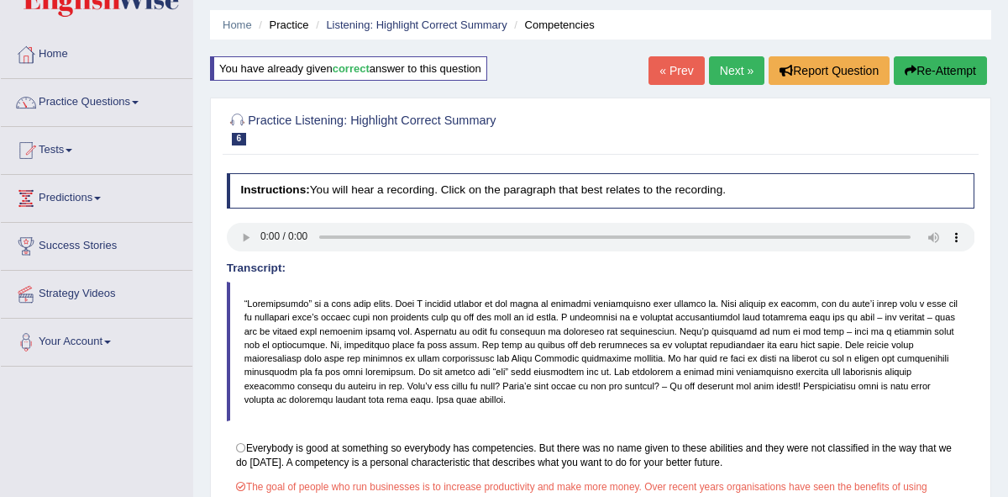
scroll to position [0, 0]
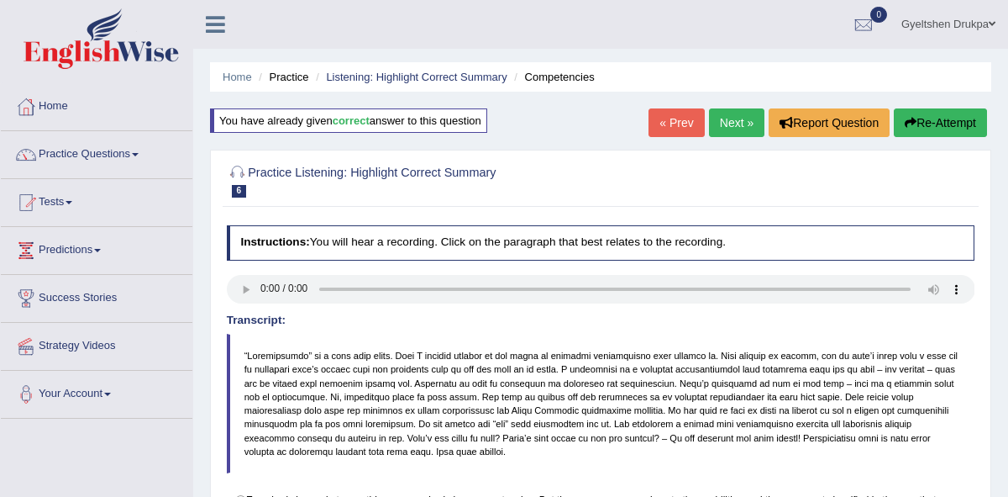
click at [730, 124] on link "Next »" at bounding box center [736, 122] width 55 height 29
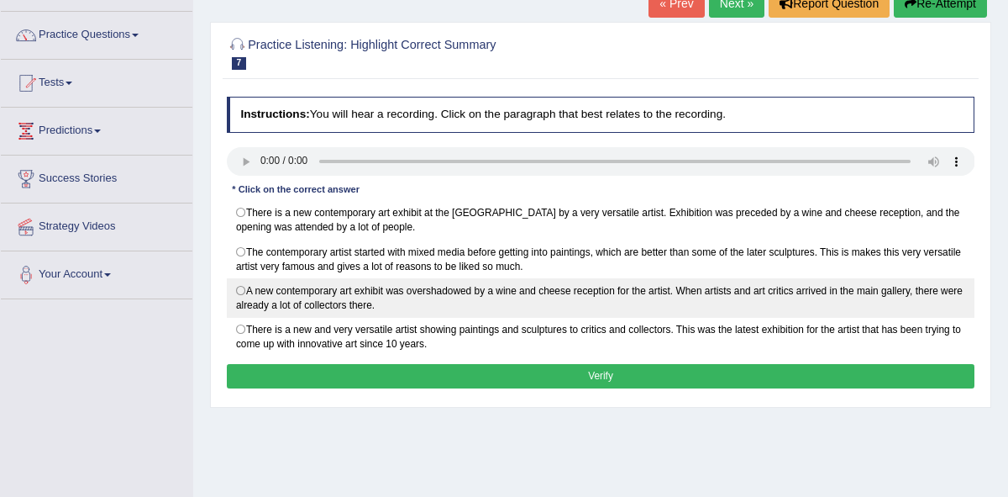
scroll to position [142, 0]
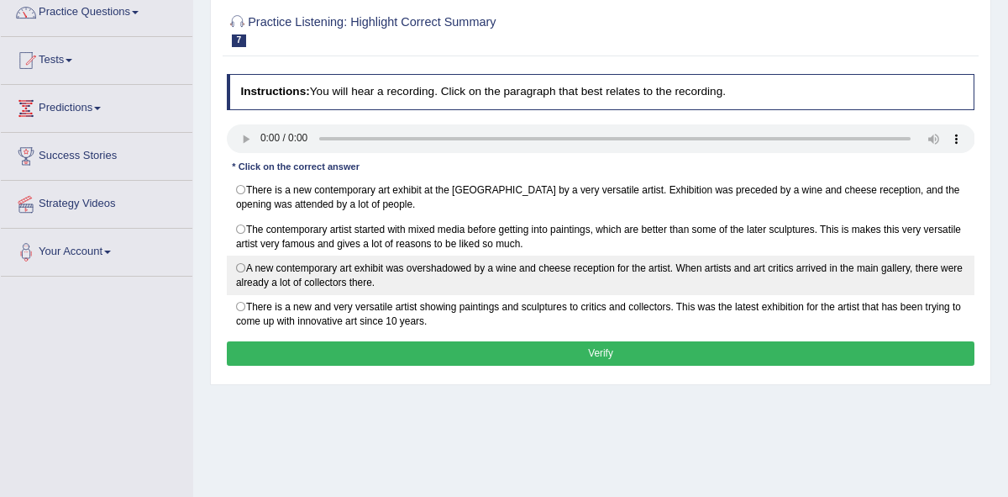
click at [245, 270] on label "A new contemporary art exhibit was overshadowed by a wine and cheese reception …" at bounding box center [601, 274] width 749 height 39
radio input "true"
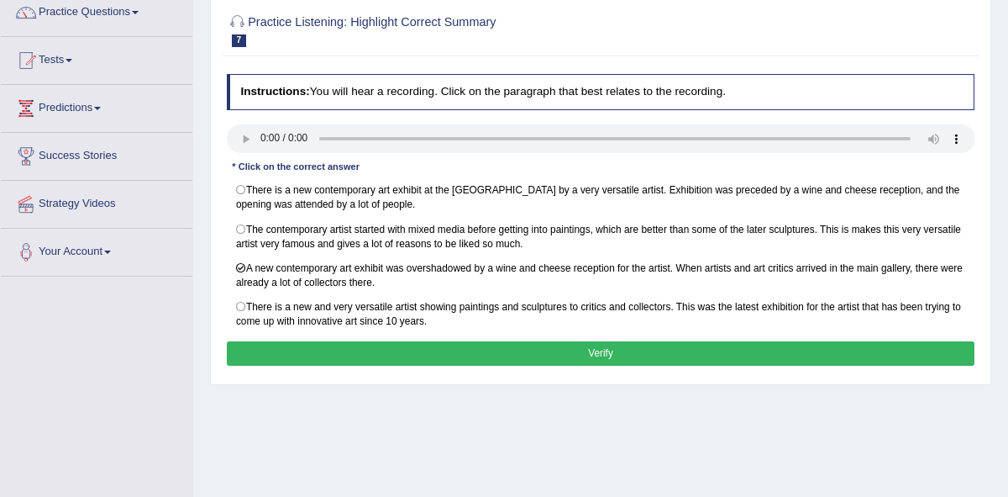
click at [586, 350] on button "Verify" at bounding box center [601, 353] width 749 height 24
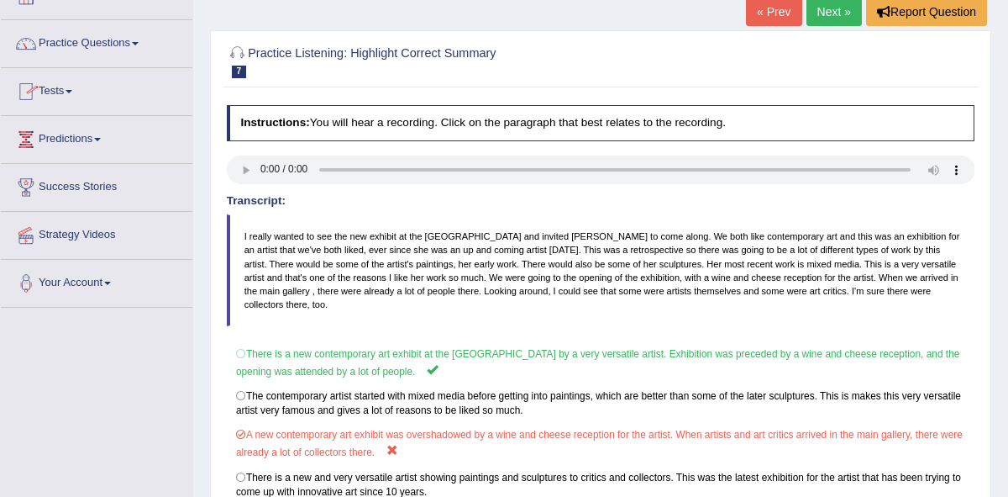
scroll to position [11, 0]
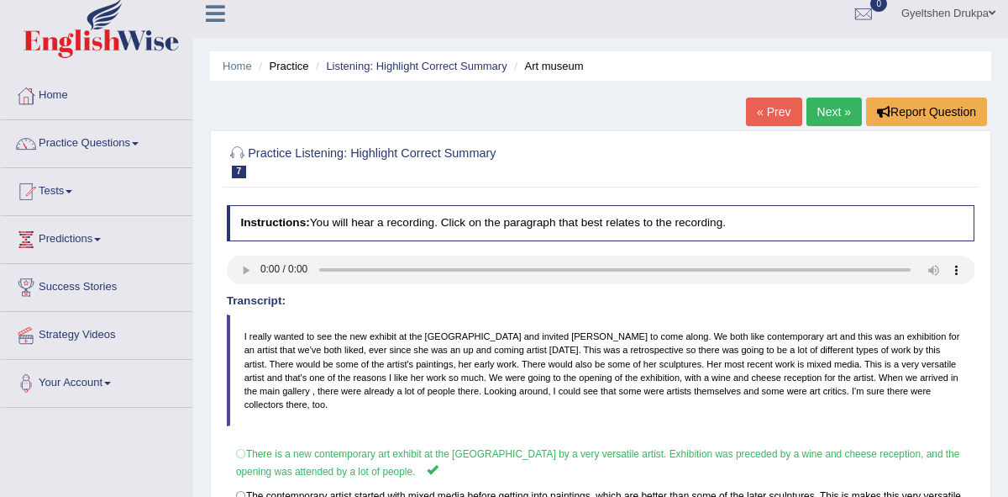
click at [827, 111] on link "Next »" at bounding box center [834, 111] width 55 height 29
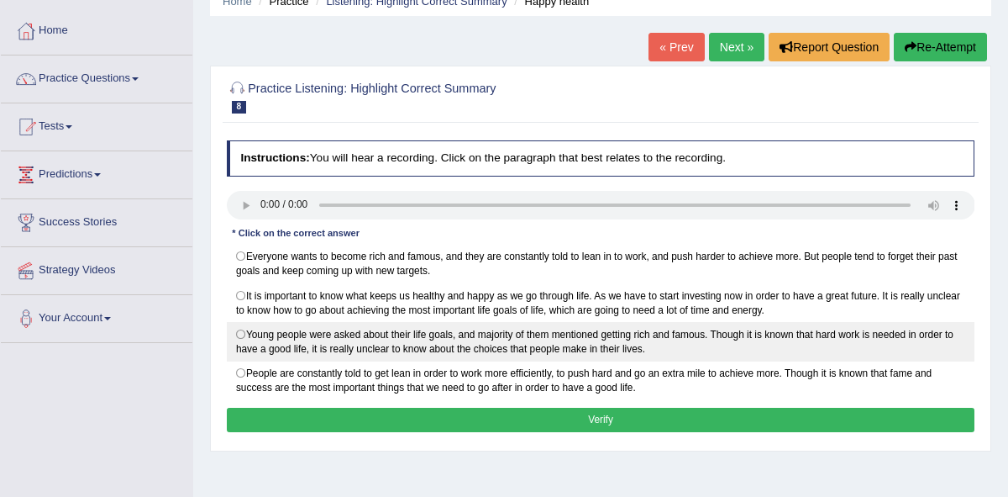
scroll to position [85, 0]
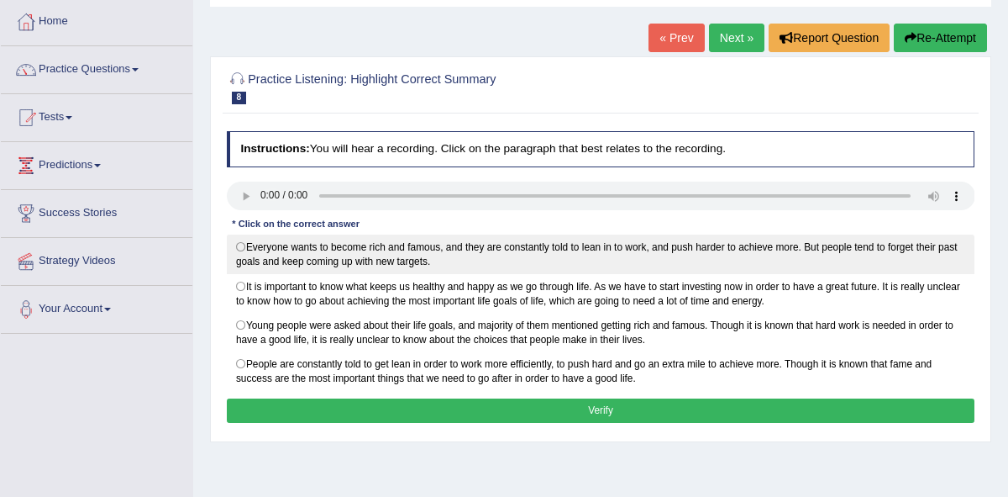
click at [240, 248] on label "Everyone wants to become rich and famous, and they are constantly told to lean …" at bounding box center [601, 253] width 749 height 39
radio input "true"
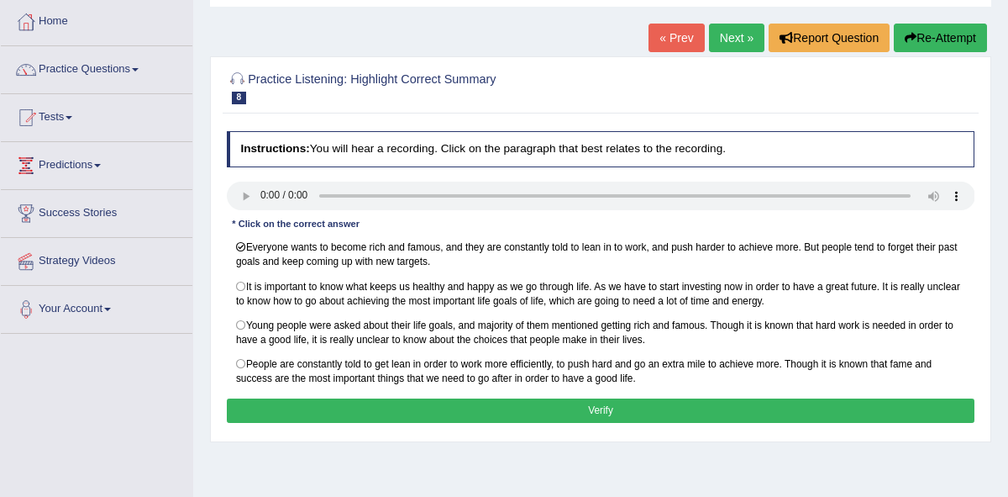
click at [602, 403] on button "Verify" at bounding box center [601, 410] width 749 height 24
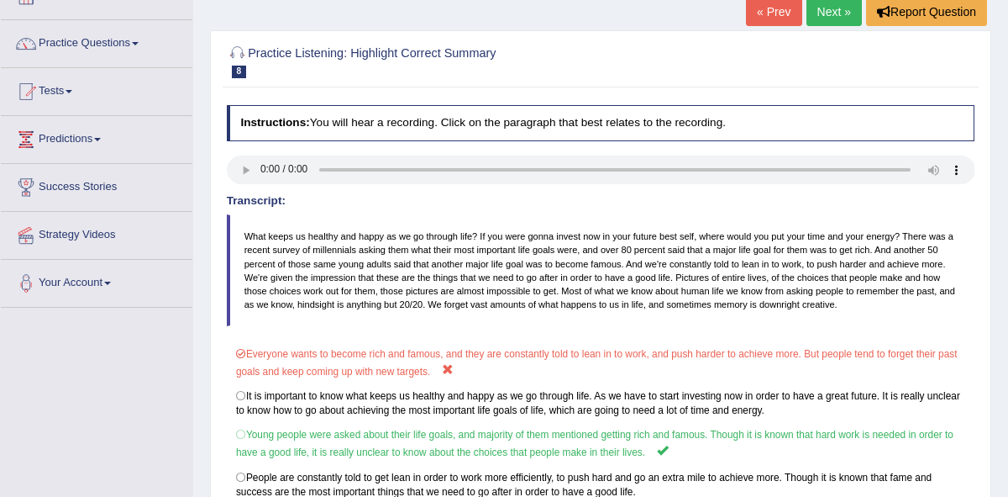
scroll to position [0, 0]
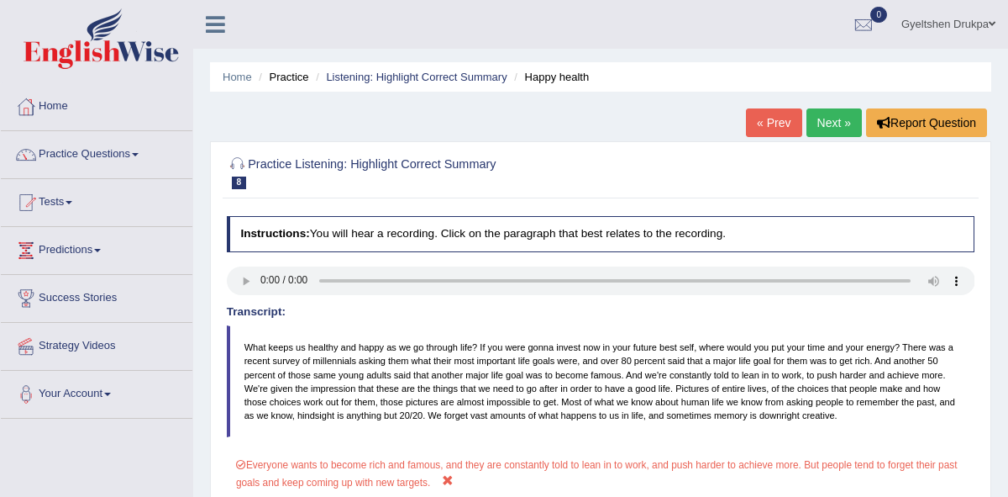
click at [839, 124] on link "Next »" at bounding box center [834, 122] width 55 height 29
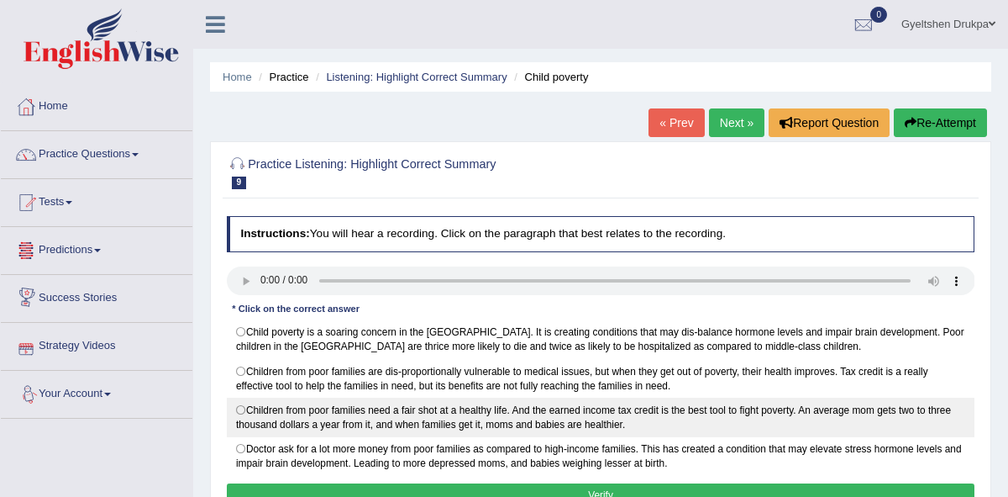
click at [239, 411] on label "Children from poor families need a fair shot at a healthy life. And the earned …" at bounding box center [601, 416] width 749 height 39
radio input "true"
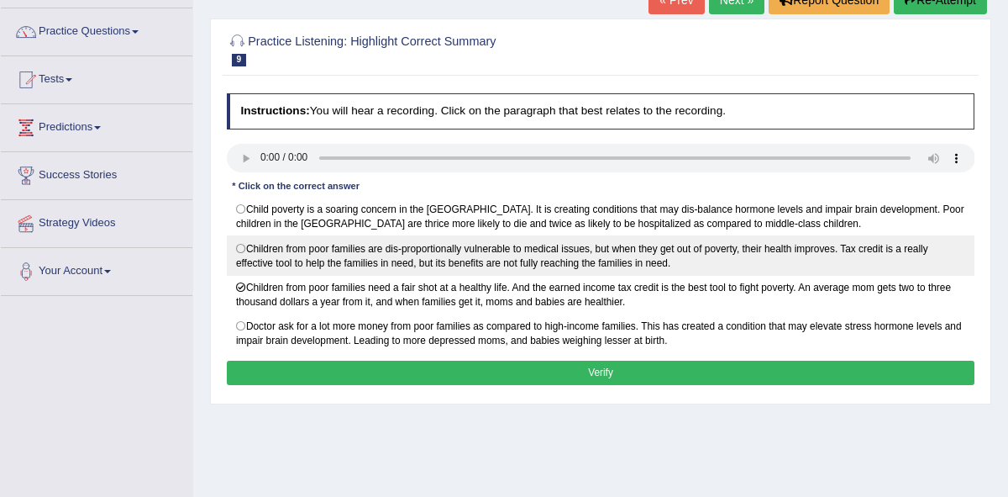
scroll to position [144, 0]
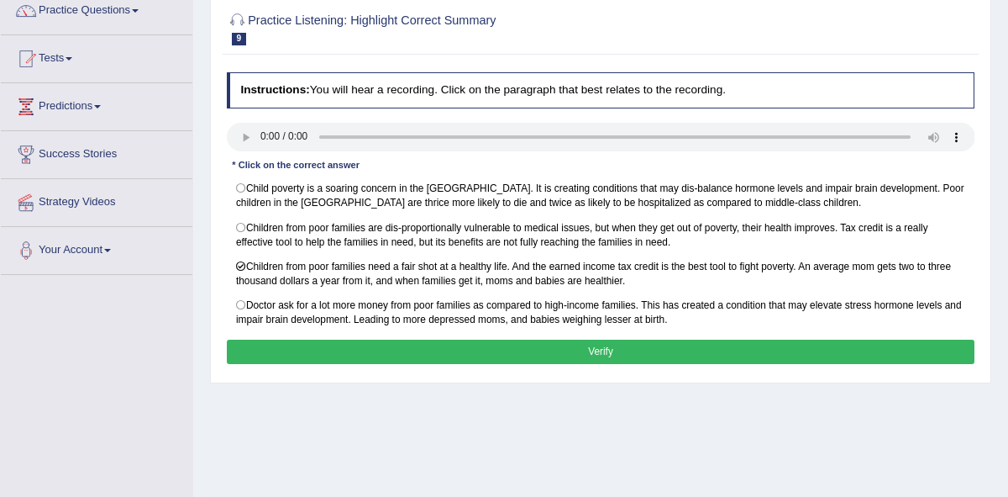
click at [334, 352] on button "Verify" at bounding box center [601, 351] width 749 height 24
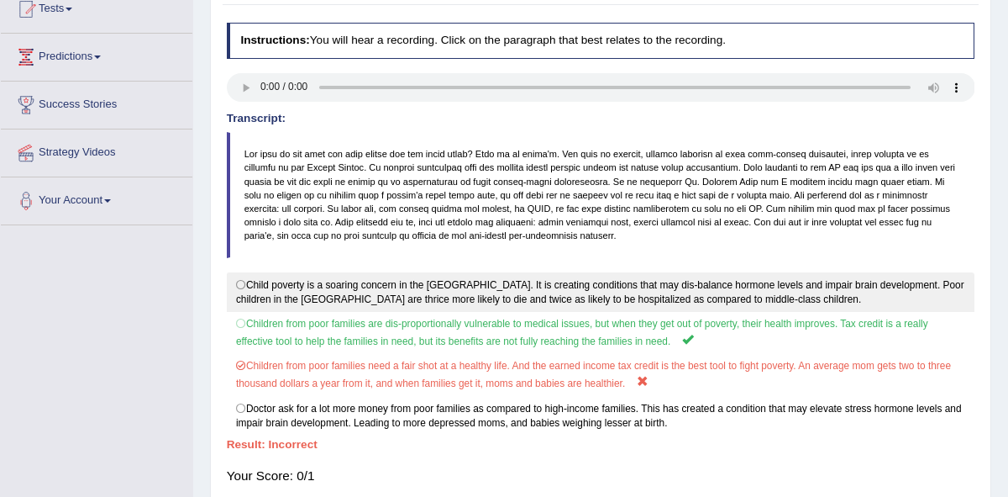
scroll to position [145, 0]
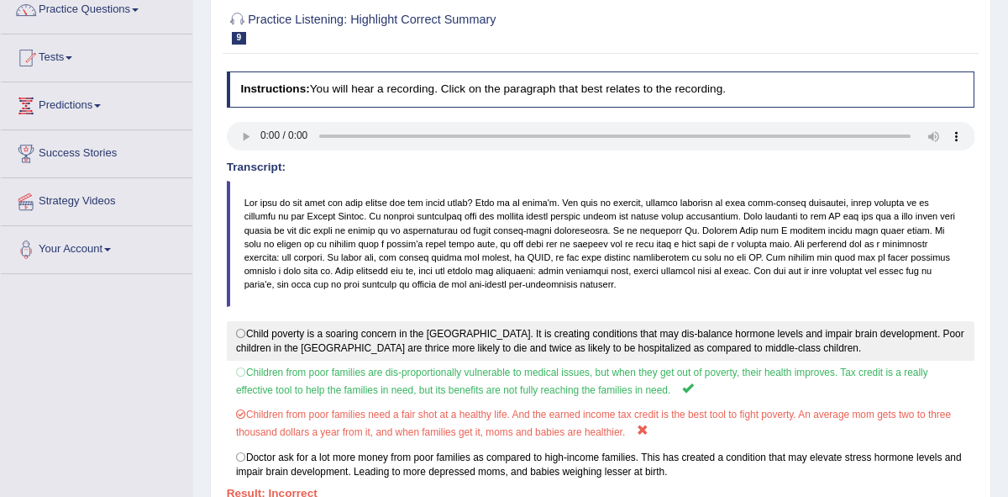
click at [449, 321] on label "Child poverty is a soaring concern in the [GEOGRAPHIC_DATA]. It is creating con…" at bounding box center [601, 340] width 749 height 39
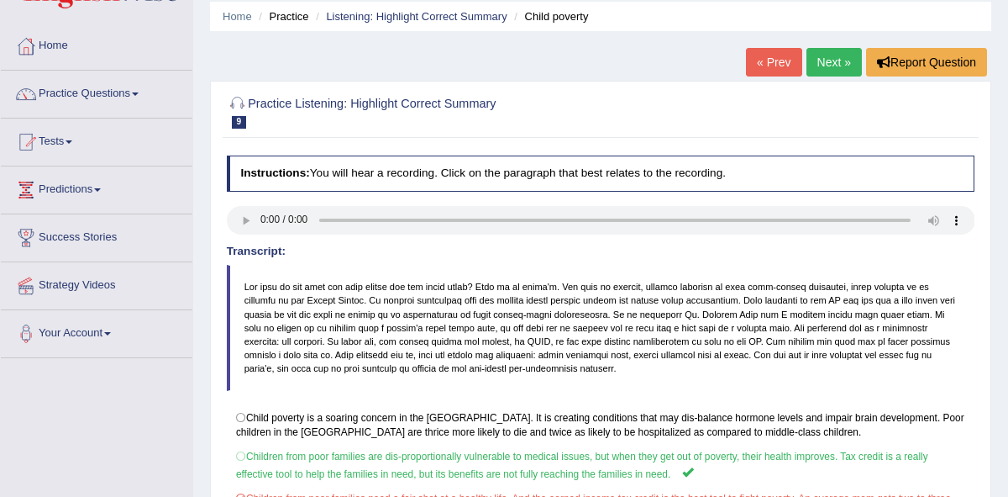
scroll to position [58, 0]
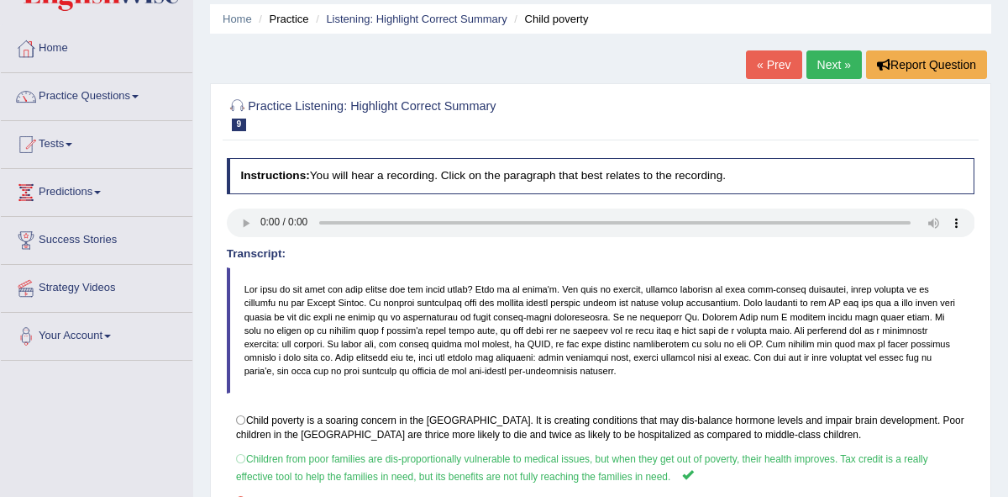
click at [837, 61] on link "Next »" at bounding box center [834, 64] width 55 height 29
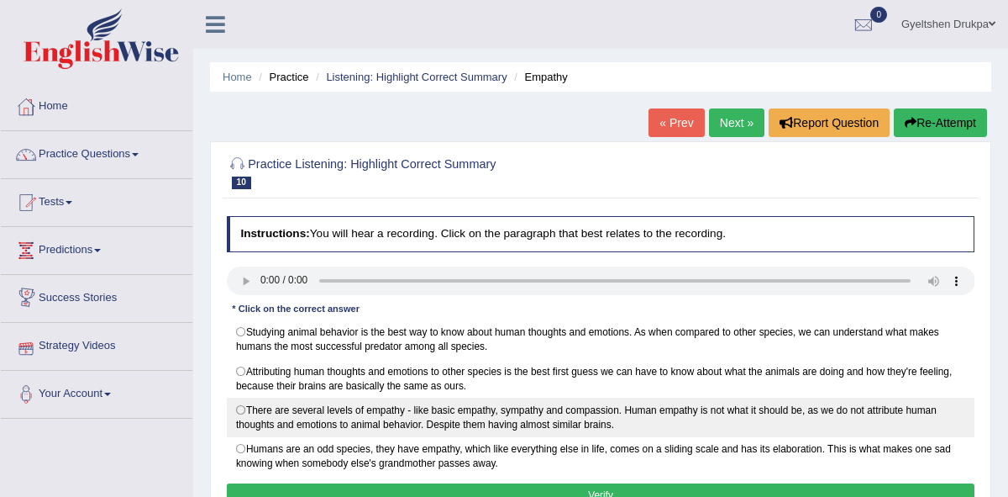
click at [242, 413] on label "There are several levels of empathy - like basic empathy, sympathy and compassi…" at bounding box center [601, 416] width 749 height 39
radio input "true"
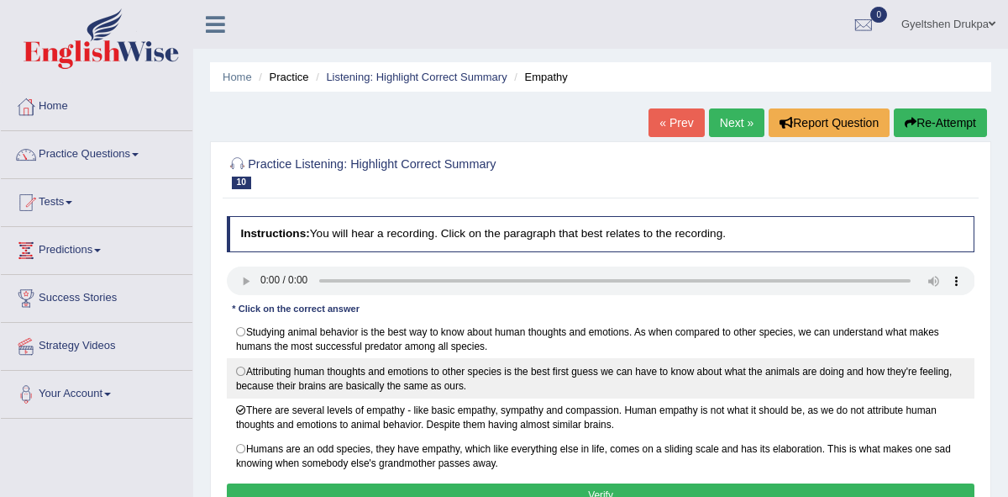
drag, startPoint x: 348, startPoint y: 392, endPoint x: 429, endPoint y: 377, distance: 82.7
click at [429, 377] on label "Attributing human thoughts and emotions to other species is the best first gues…" at bounding box center [601, 377] width 749 height 39
radio input "true"
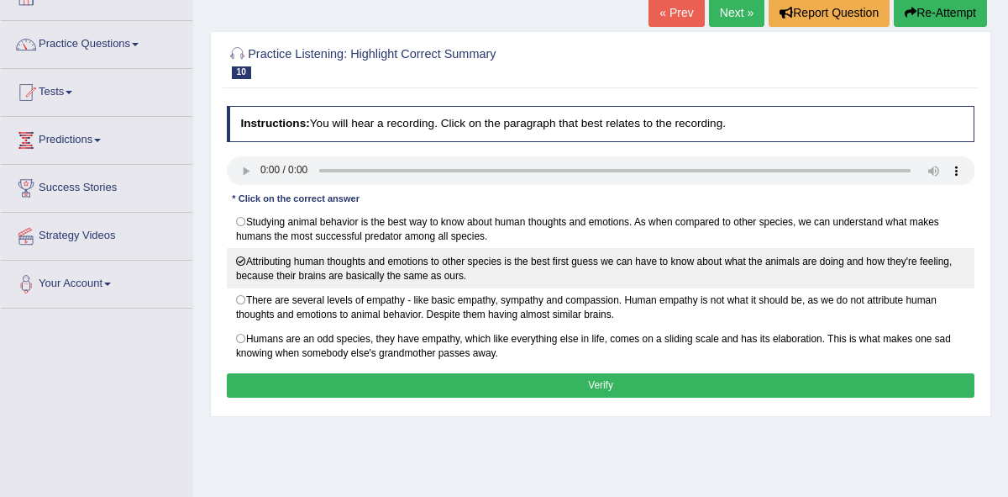
scroll to position [118, 0]
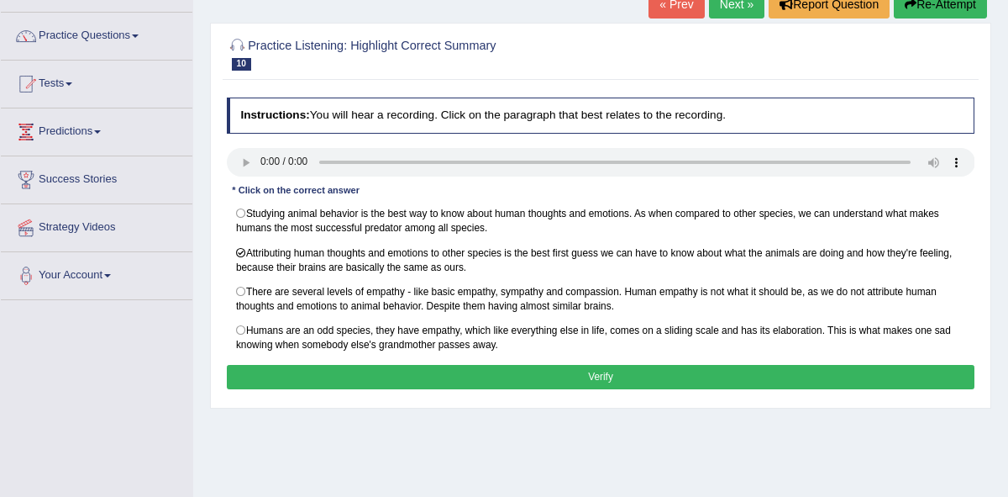
click at [570, 378] on button "Verify" at bounding box center [601, 377] width 749 height 24
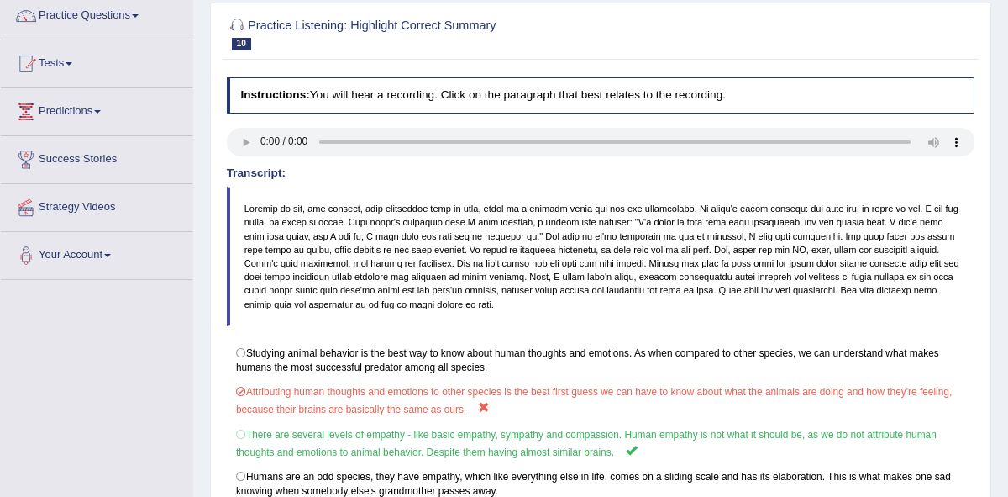
scroll to position [0, 0]
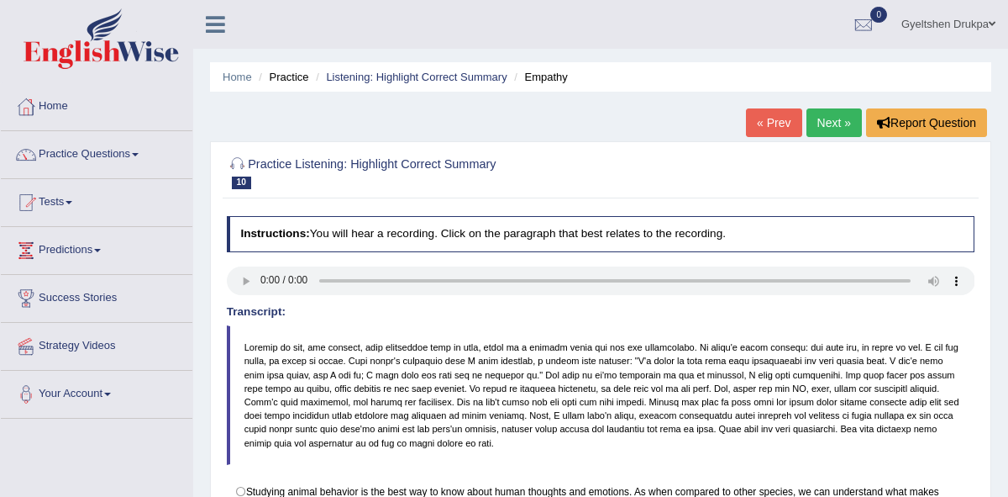
click at [824, 124] on link "Next »" at bounding box center [834, 122] width 55 height 29
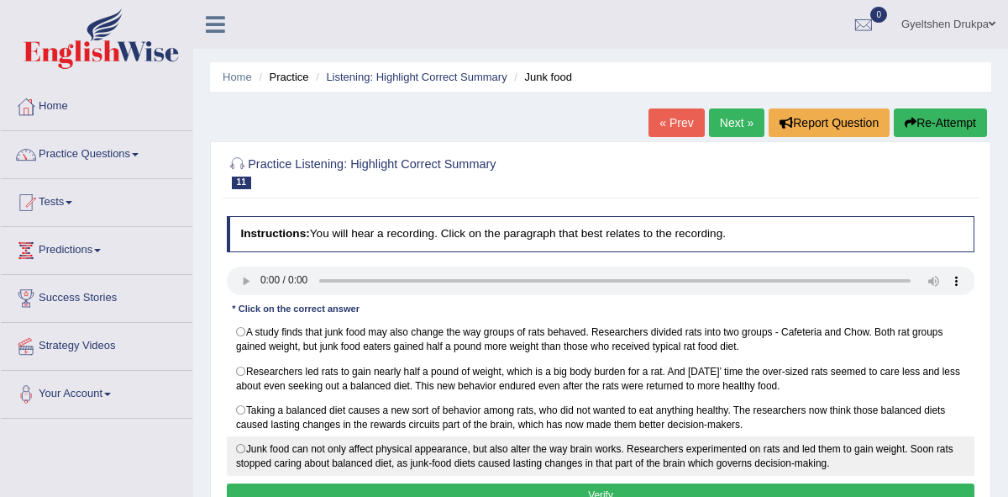
click at [244, 450] on label "Junk food can not only affect physical appearance, but also alter the way brain…" at bounding box center [601, 455] width 749 height 39
radio input "true"
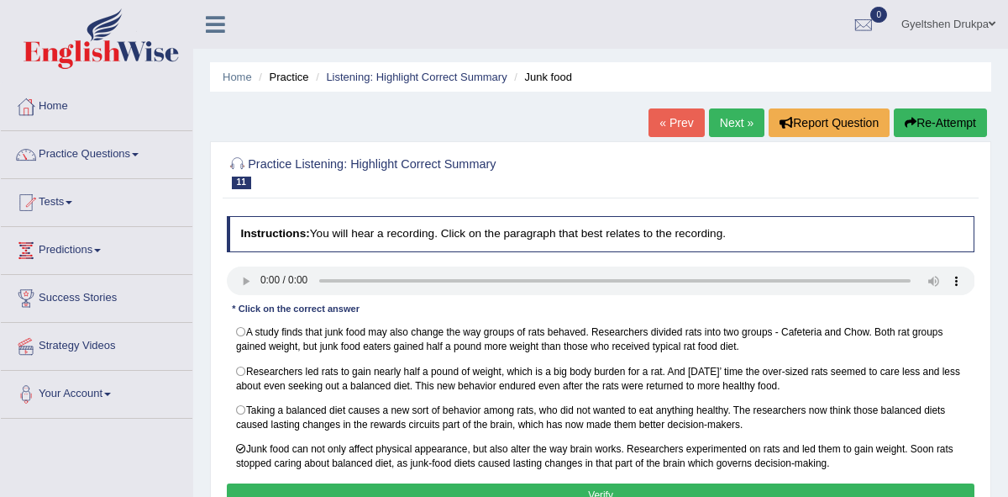
click at [553, 487] on button "Verify" at bounding box center [601, 495] width 749 height 24
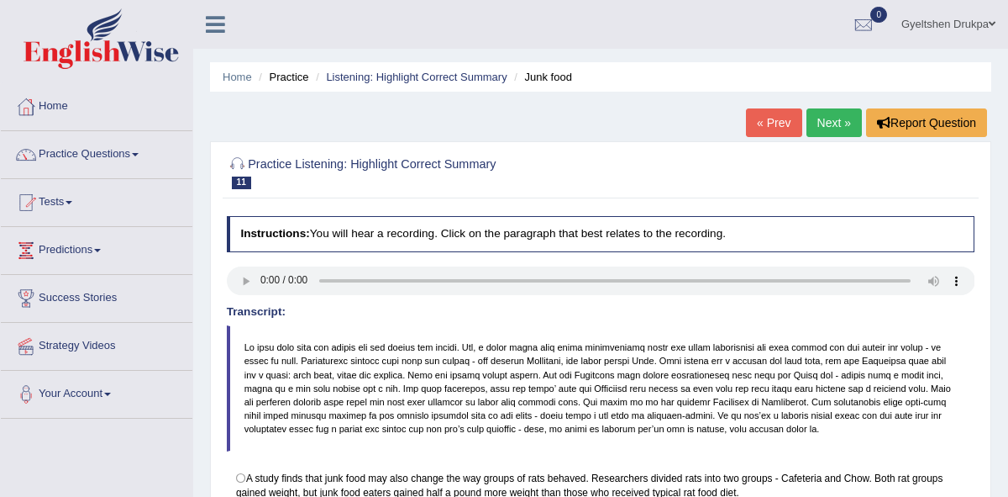
click at [827, 116] on link "Next »" at bounding box center [834, 122] width 55 height 29
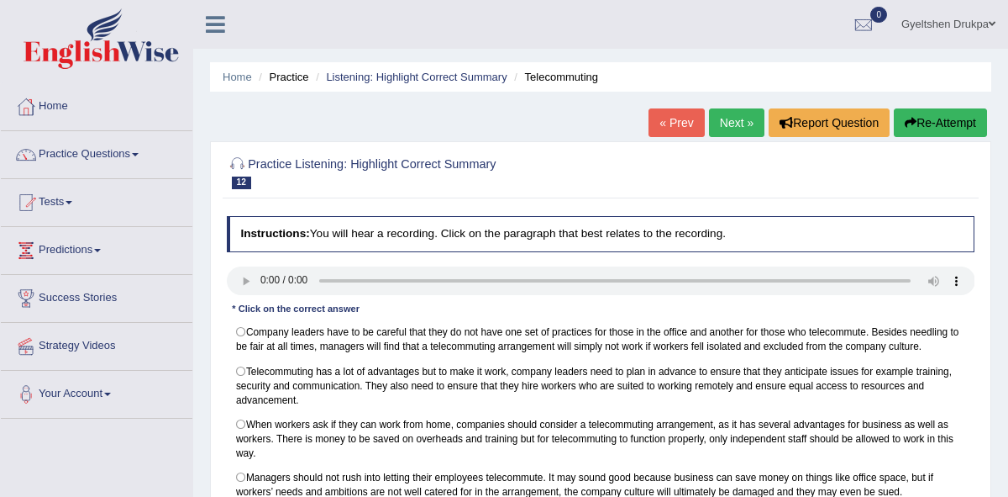
click at [984, 444] on div "Practice Listening: Highlight Correct Summary 12 Telecommuting Instructions: Yo…" at bounding box center [600, 348] width 781 height 414
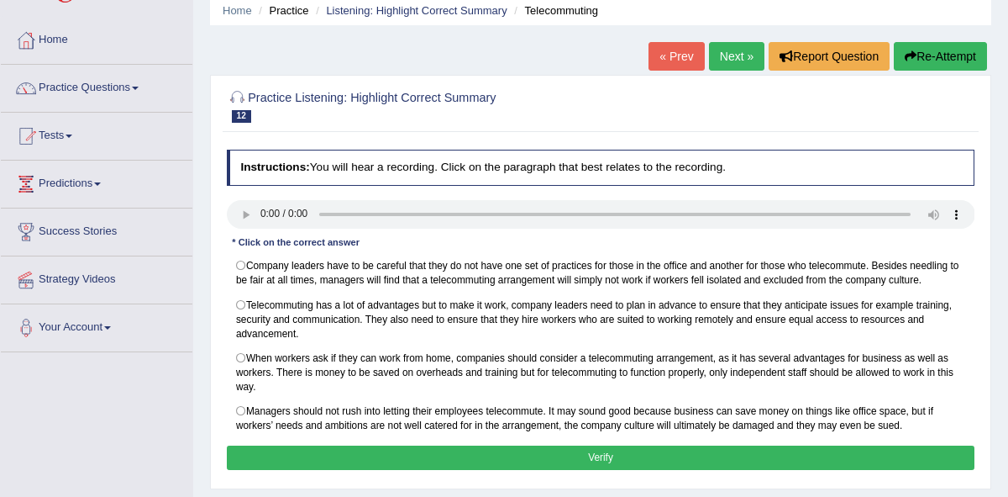
scroll to position [67, 0]
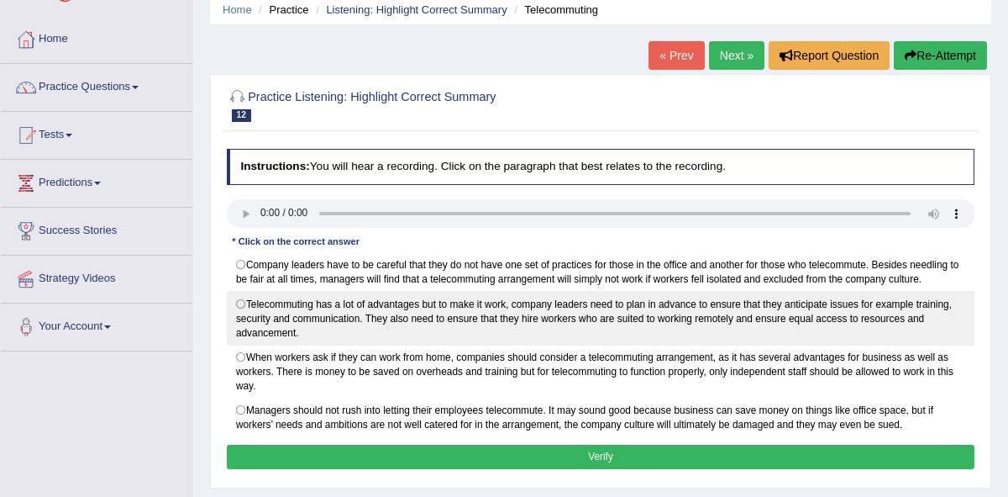
click at [241, 306] on label "Telecommuting has a lot of advantages but to make it work, company leaders need…" at bounding box center [601, 318] width 749 height 54
radio input "true"
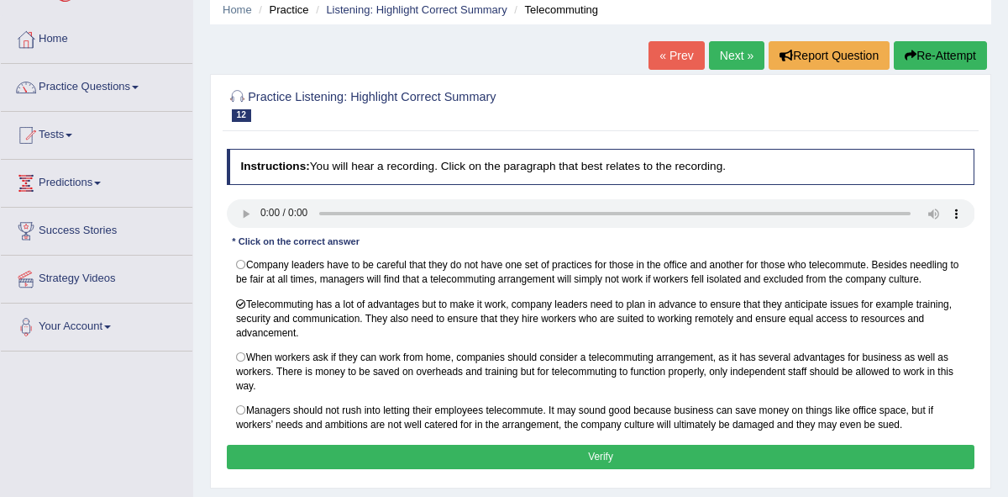
click at [587, 463] on button "Verify" at bounding box center [601, 456] width 749 height 24
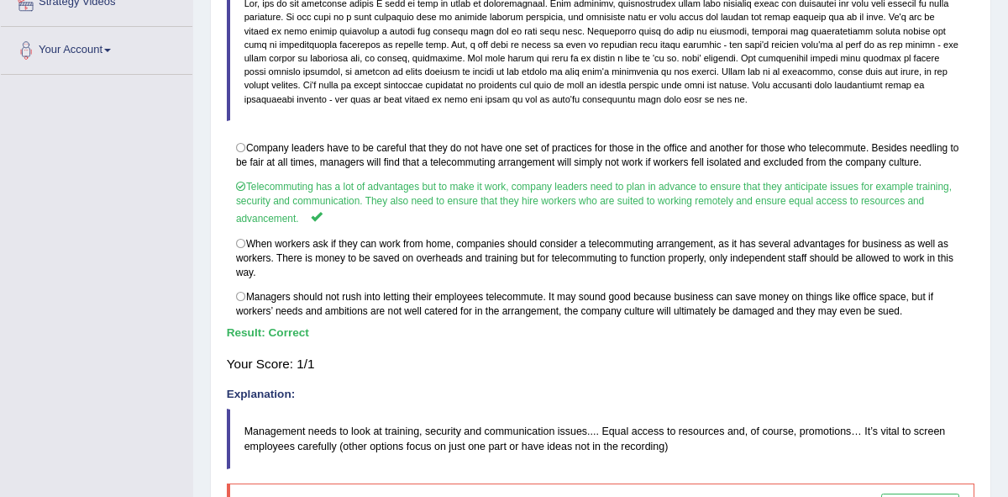
scroll to position [345, 0]
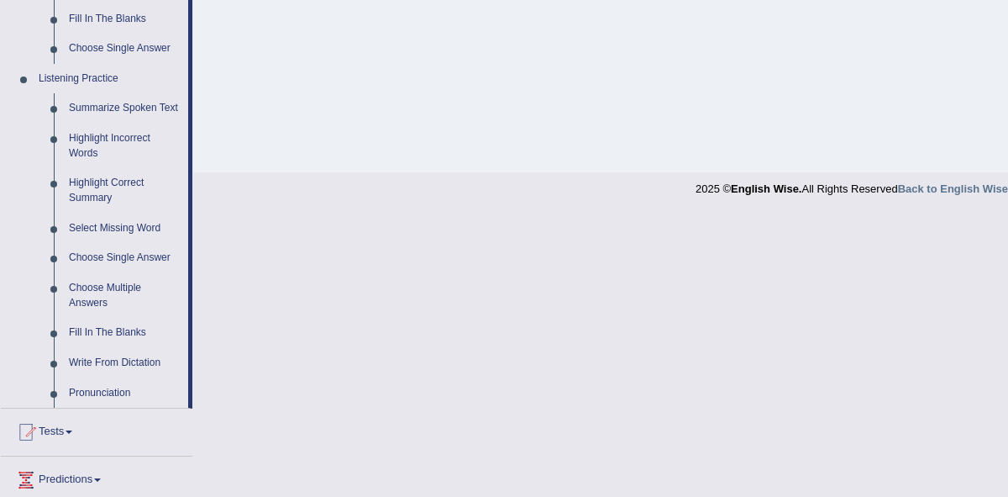
scroll to position [671, 0]
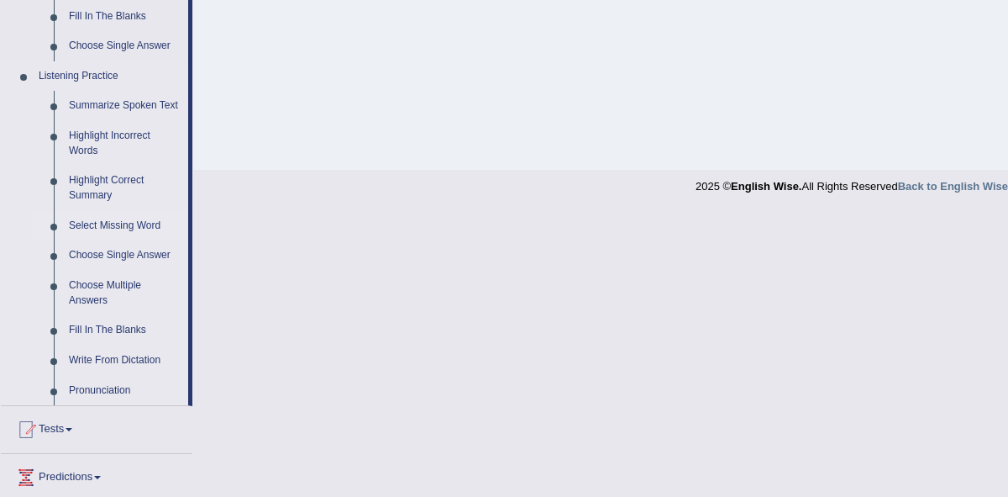
click at [125, 239] on link "Select Missing Word" at bounding box center [124, 226] width 127 height 30
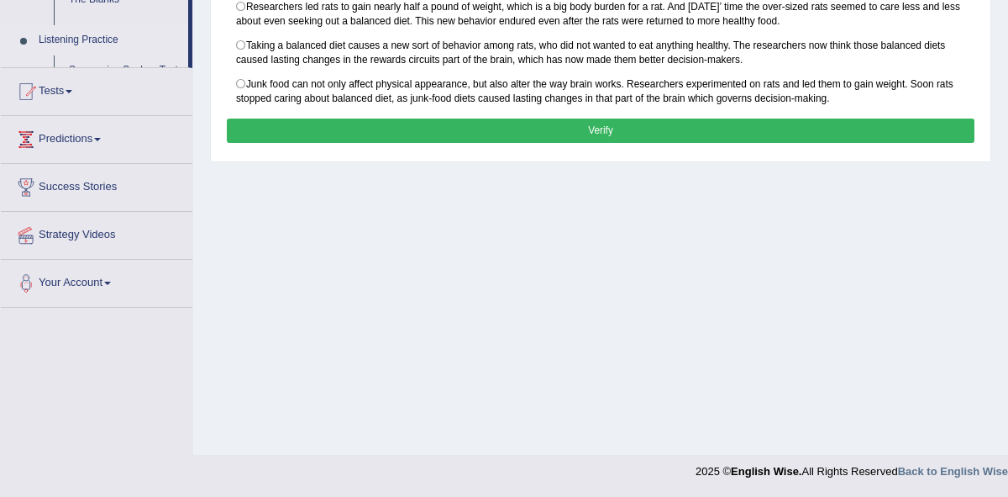
scroll to position [339, 0]
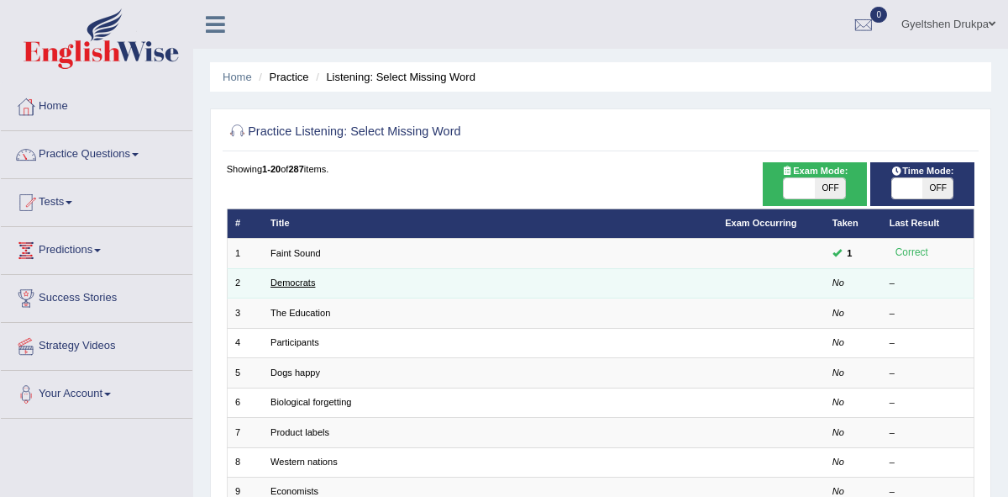
click at [291, 284] on link "Democrats" at bounding box center [293, 282] width 45 height 10
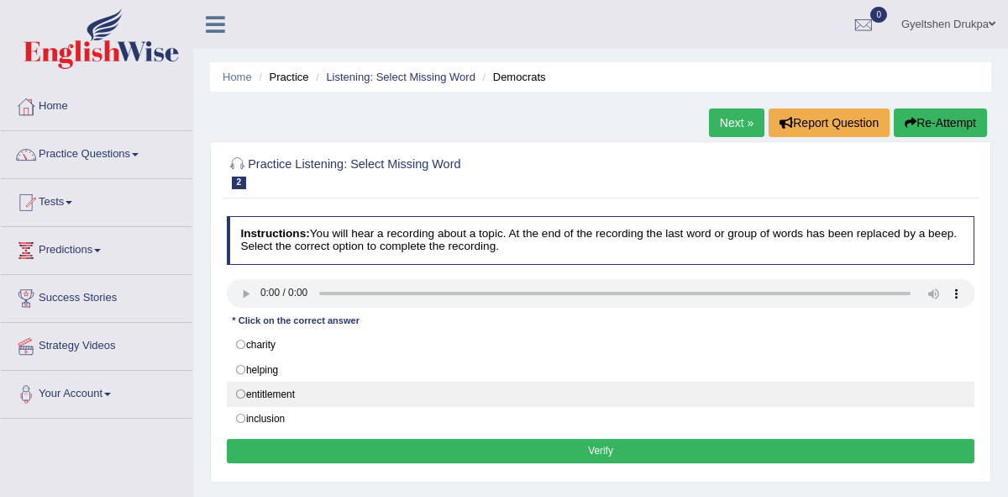
click at [243, 393] on label "entitlement" at bounding box center [601, 393] width 749 height 25
radio input "true"
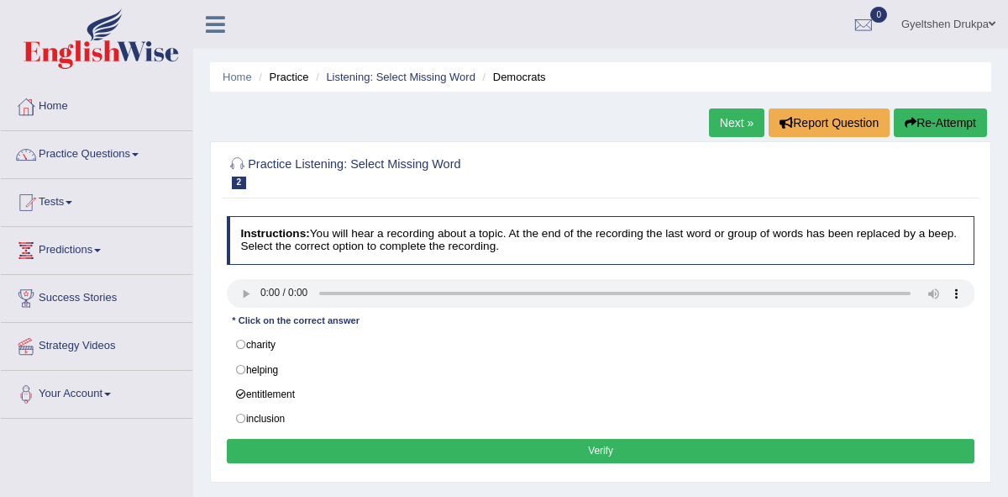
click at [554, 450] on button "Verify" at bounding box center [601, 451] width 749 height 24
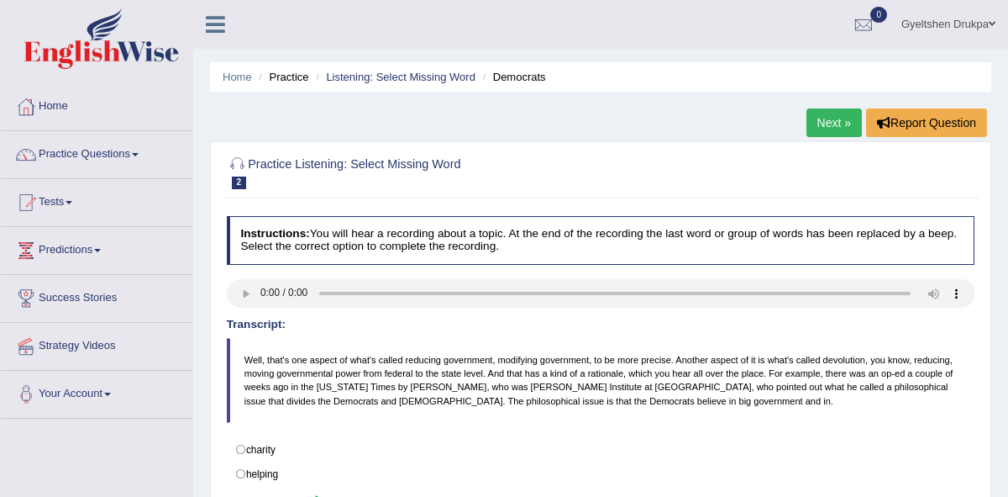
click at [835, 117] on link "Next »" at bounding box center [834, 122] width 55 height 29
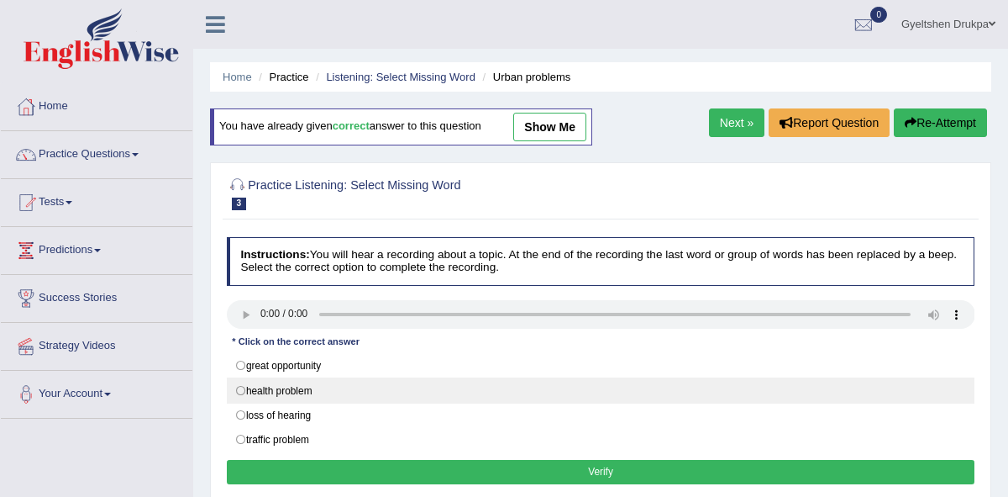
click at [240, 390] on label "health problem" at bounding box center [601, 389] width 749 height 25
radio input "true"
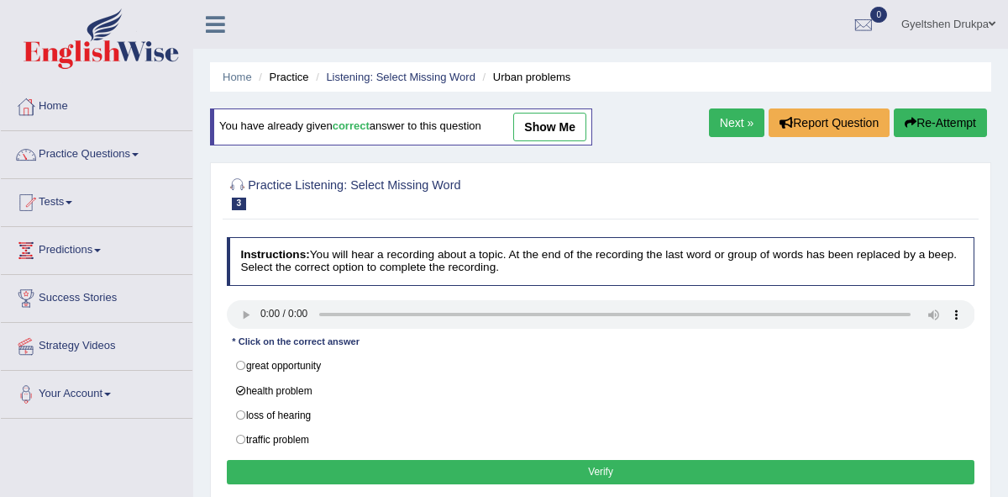
click at [576, 470] on button "Verify" at bounding box center [601, 472] width 749 height 24
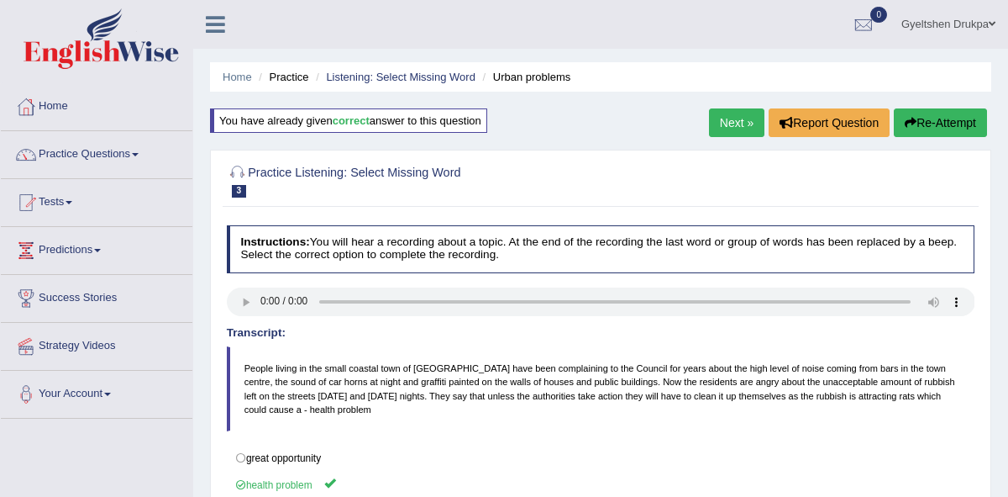
click at [728, 123] on link "Next »" at bounding box center [736, 122] width 55 height 29
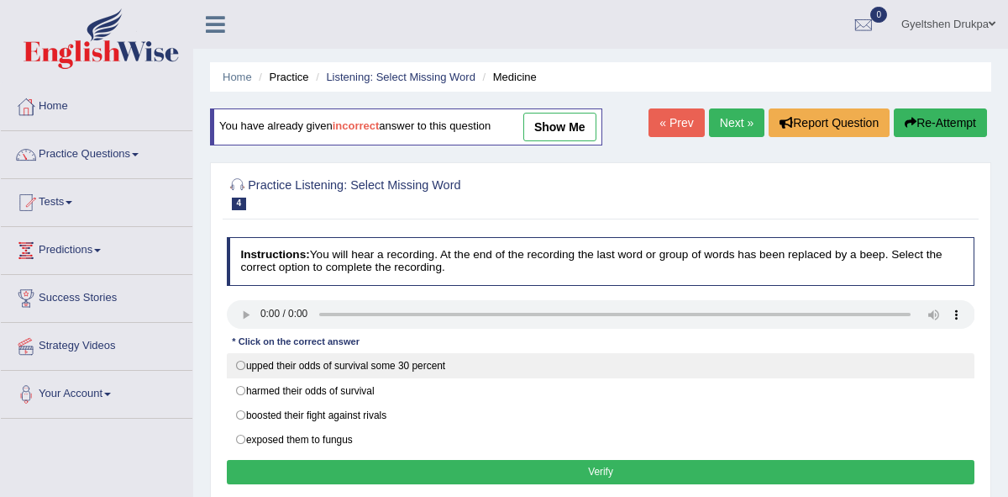
click at [244, 364] on label "upped their odds of survival some 30 percent" at bounding box center [601, 365] width 749 height 25
radio input "true"
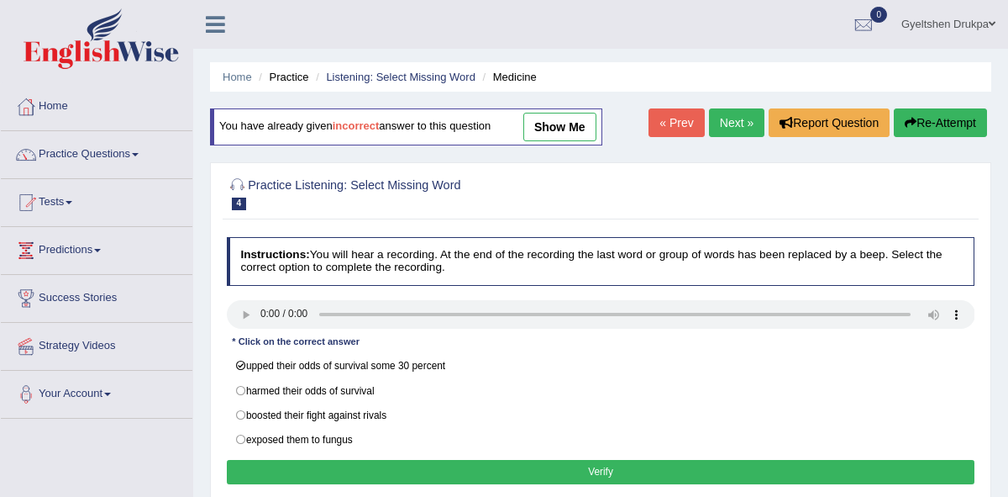
click at [610, 475] on button "Verify" at bounding box center [601, 472] width 749 height 24
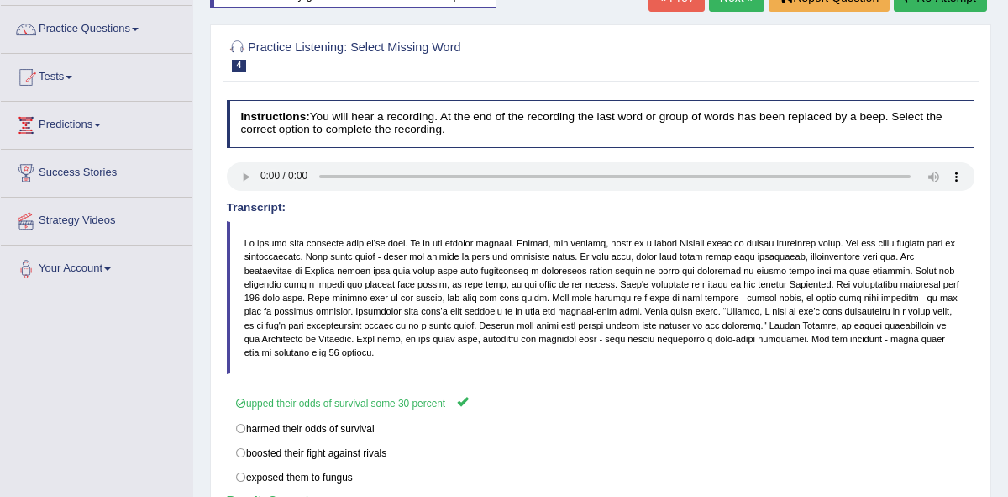
scroll to position [113, 0]
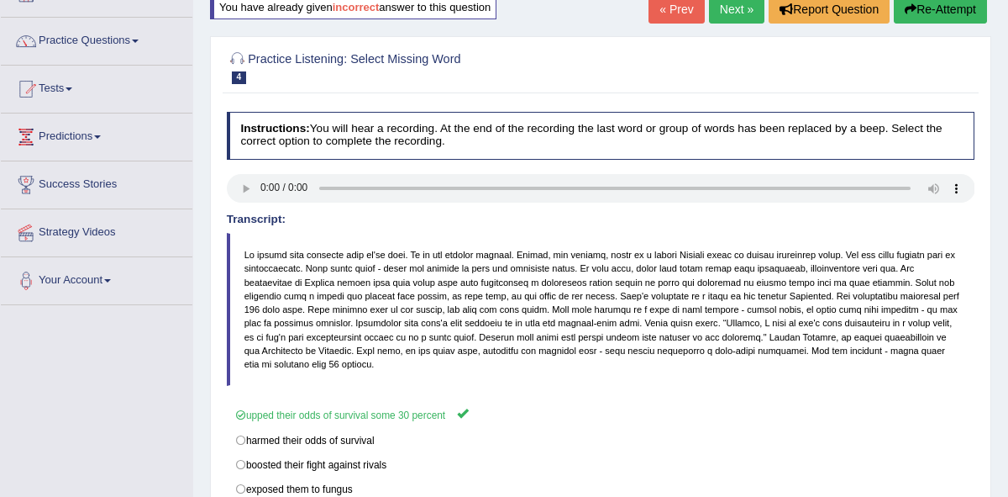
click at [734, 13] on link "Next »" at bounding box center [736, 9] width 55 height 29
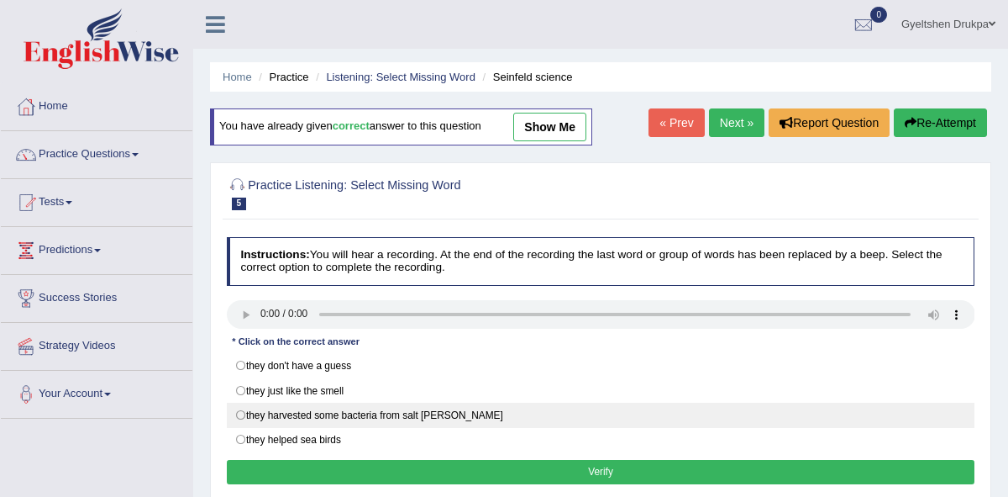
click at [245, 411] on label "they harvested some bacteria from salt [PERSON_NAME]" at bounding box center [601, 414] width 749 height 25
radio input "true"
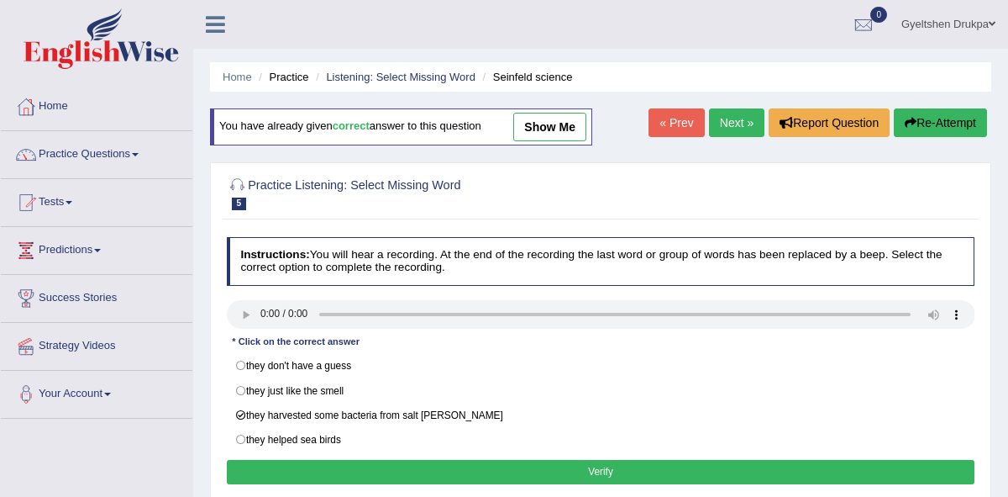
click at [590, 471] on button "Verify" at bounding box center [601, 472] width 749 height 24
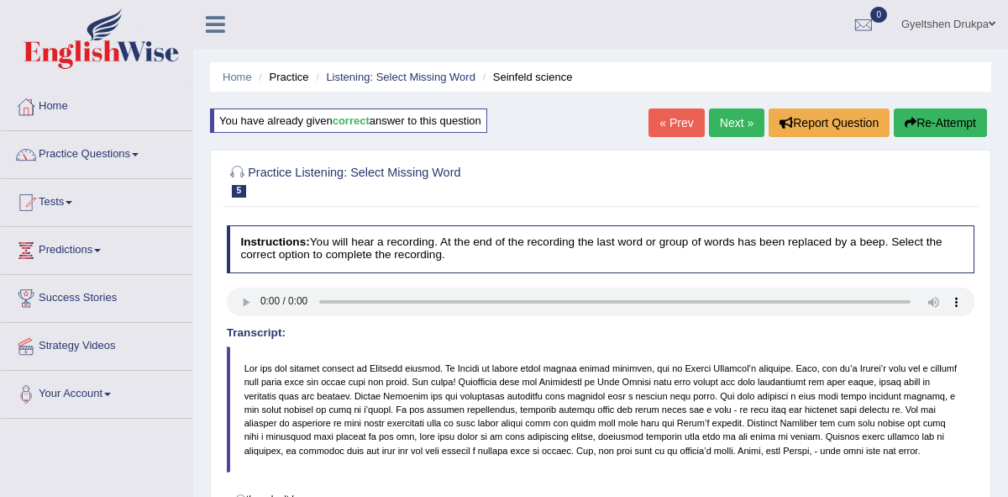
click at [727, 120] on link "Next »" at bounding box center [736, 122] width 55 height 29
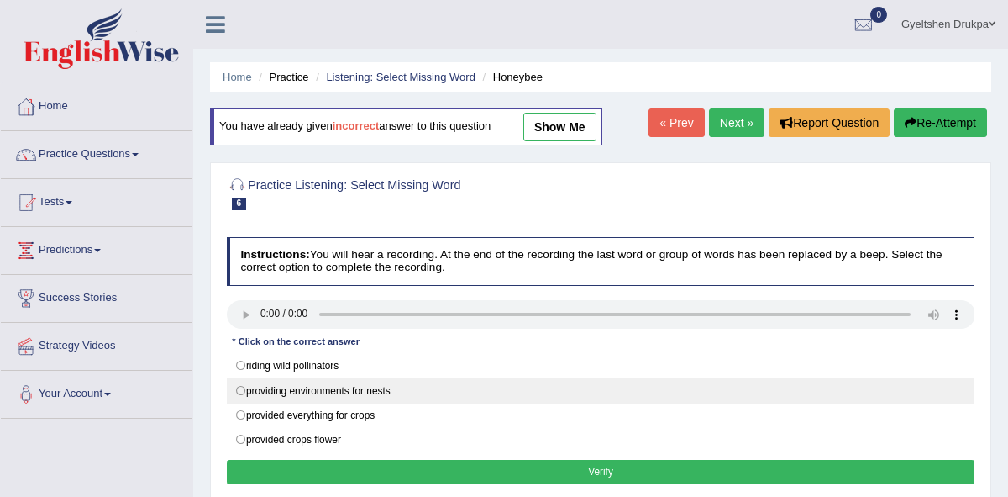
click at [489, 394] on label "providing environments for nests" at bounding box center [601, 389] width 749 height 25
radio input "true"
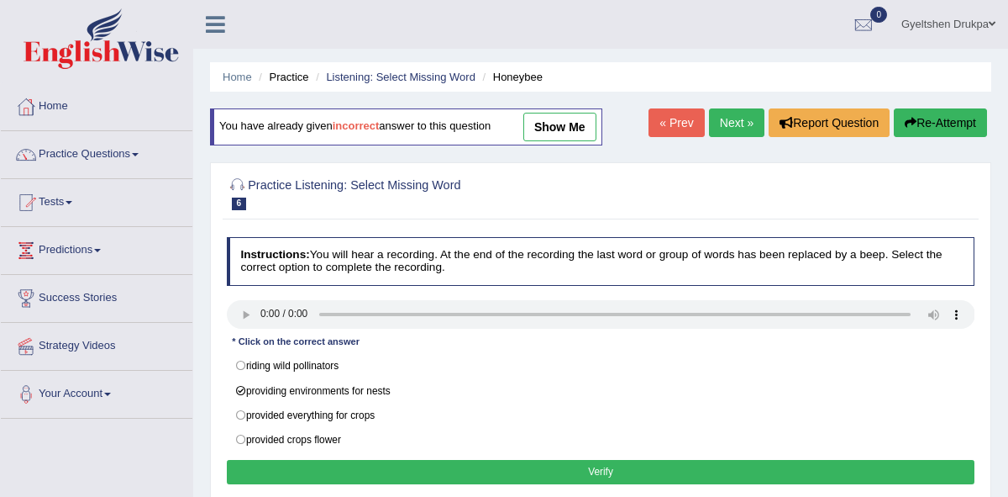
click at [613, 468] on button "Verify" at bounding box center [601, 472] width 749 height 24
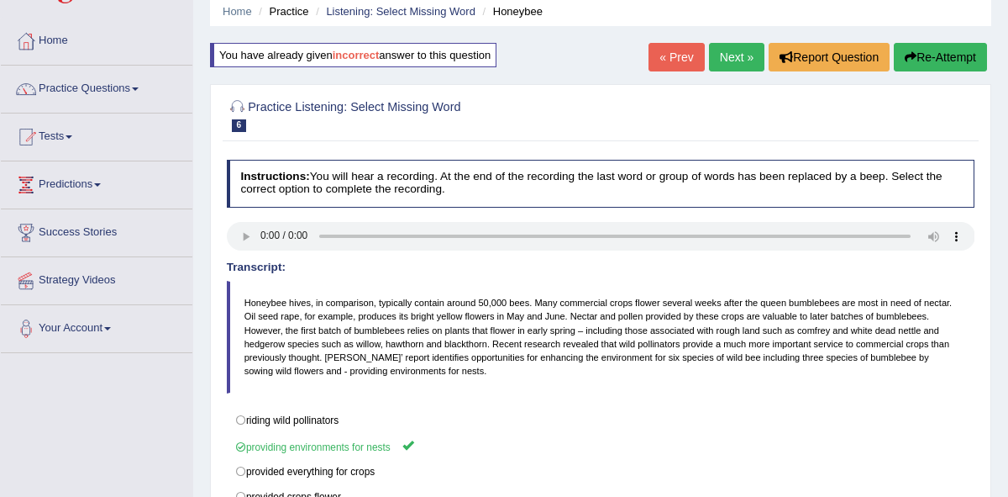
scroll to position [65, 0]
click at [728, 58] on link "Next »" at bounding box center [736, 58] width 55 height 29
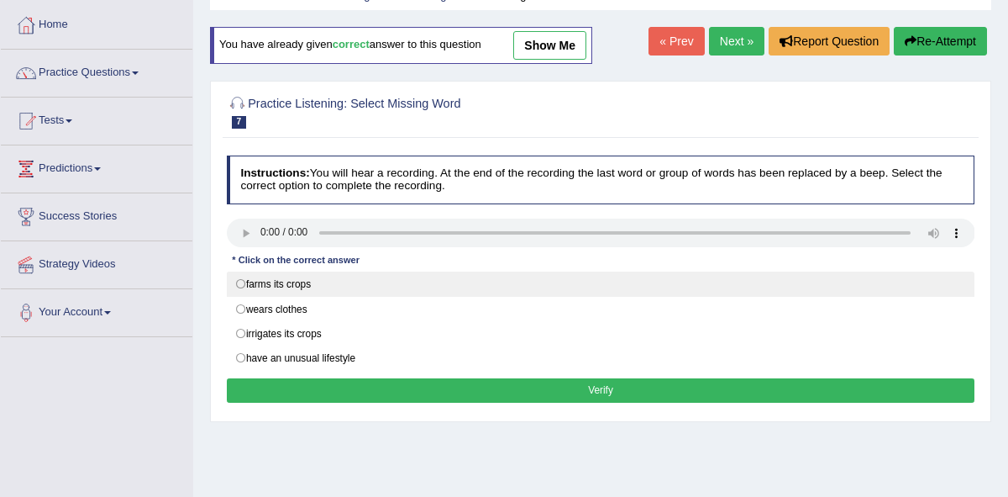
click at [239, 287] on label "farms its crops" at bounding box center [601, 283] width 749 height 25
radio input "true"
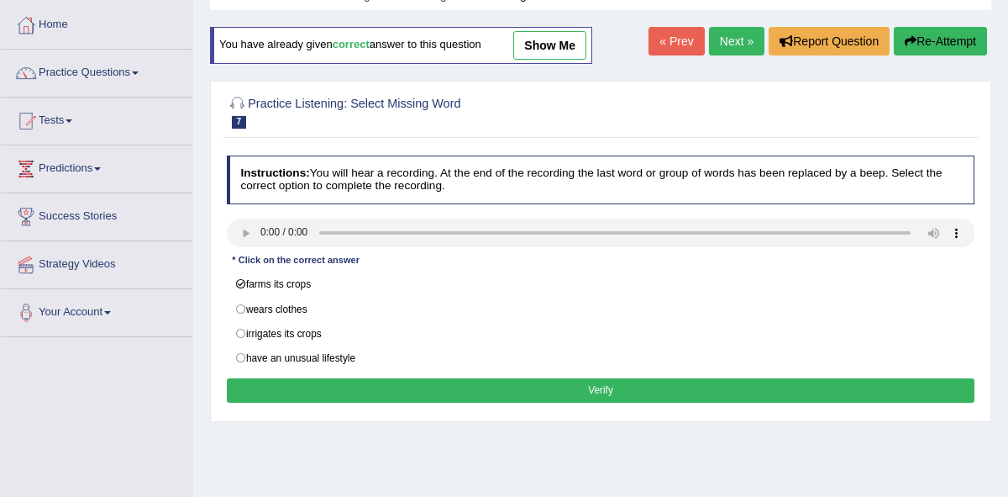
click at [564, 383] on button "Verify" at bounding box center [601, 390] width 749 height 24
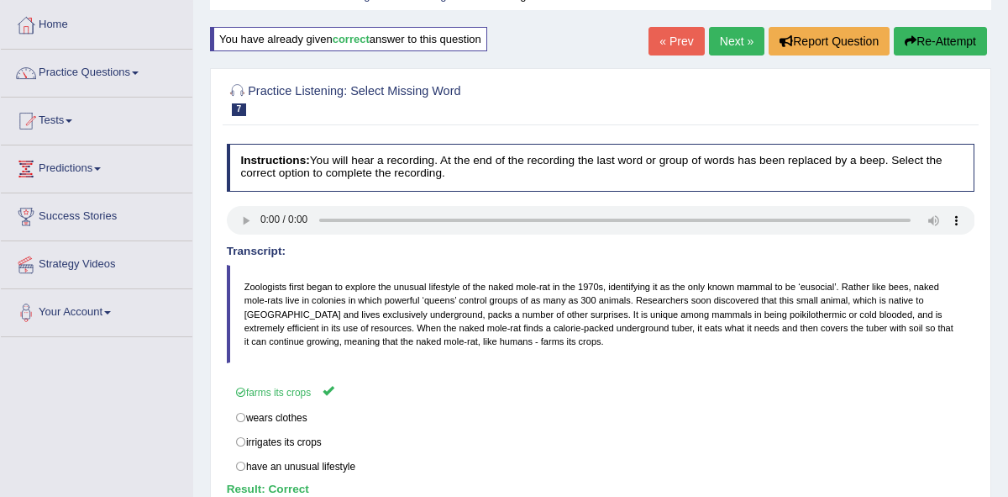
click at [727, 45] on link "Next »" at bounding box center [736, 41] width 55 height 29
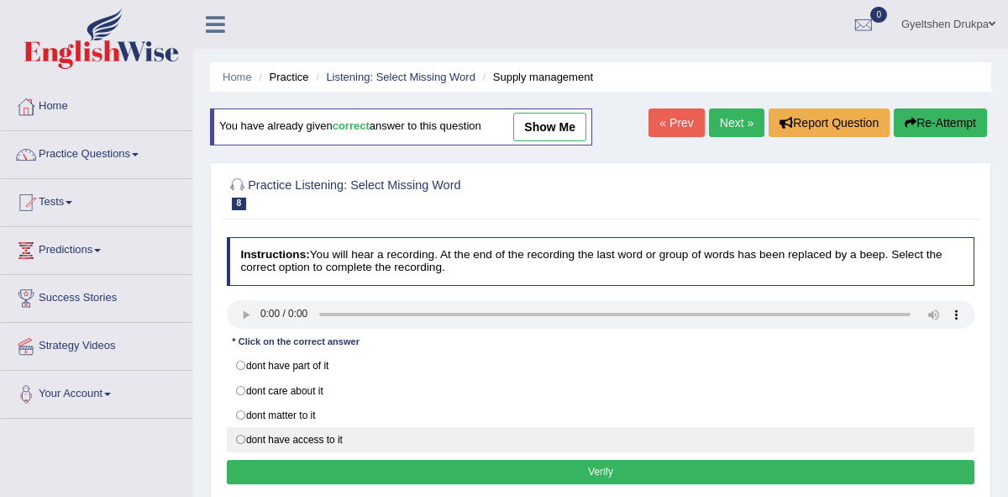
click at [241, 439] on label "dont have access to it" at bounding box center [601, 439] width 749 height 25
radio input "true"
click at [241, 441] on label "dont have access to it" at bounding box center [601, 439] width 749 height 25
click at [241, 439] on label "dont have access to it" at bounding box center [601, 439] width 749 height 25
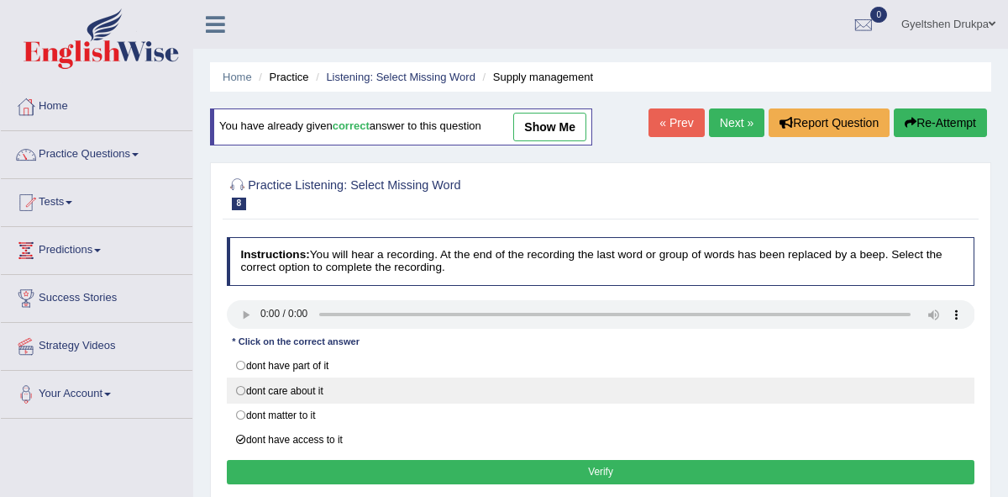
click at [245, 387] on label "dont care about it" at bounding box center [601, 389] width 749 height 25
radio input "true"
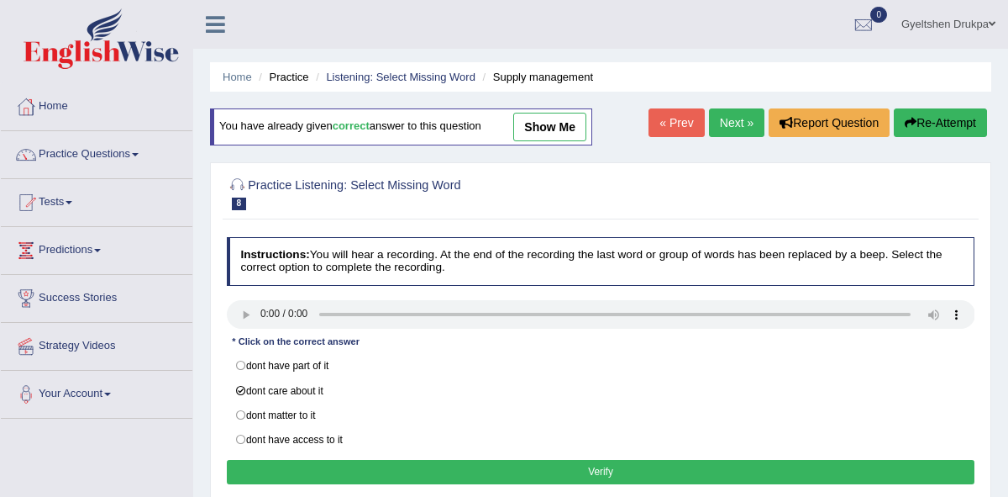
click at [599, 473] on button "Verify" at bounding box center [601, 472] width 749 height 24
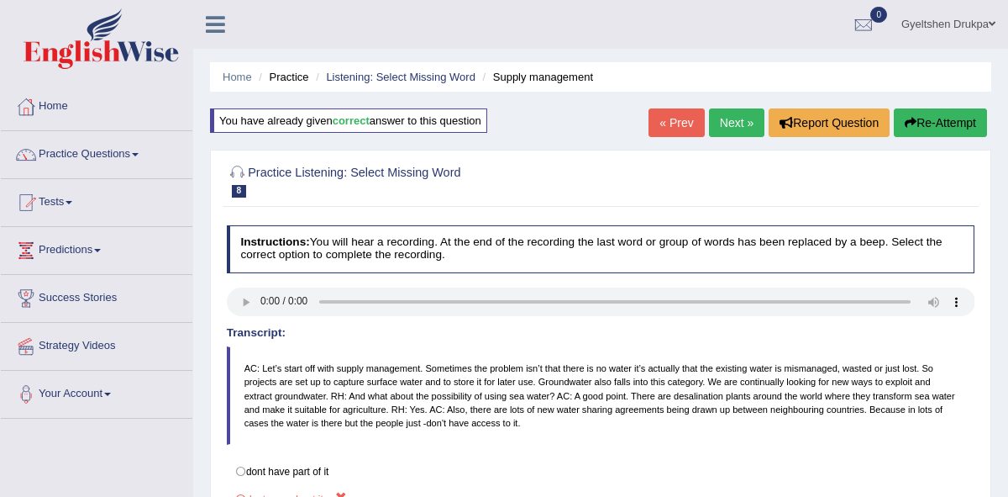
click at [731, 123] on link "Next »" at bounding box center [736, 122] width 55 height 29
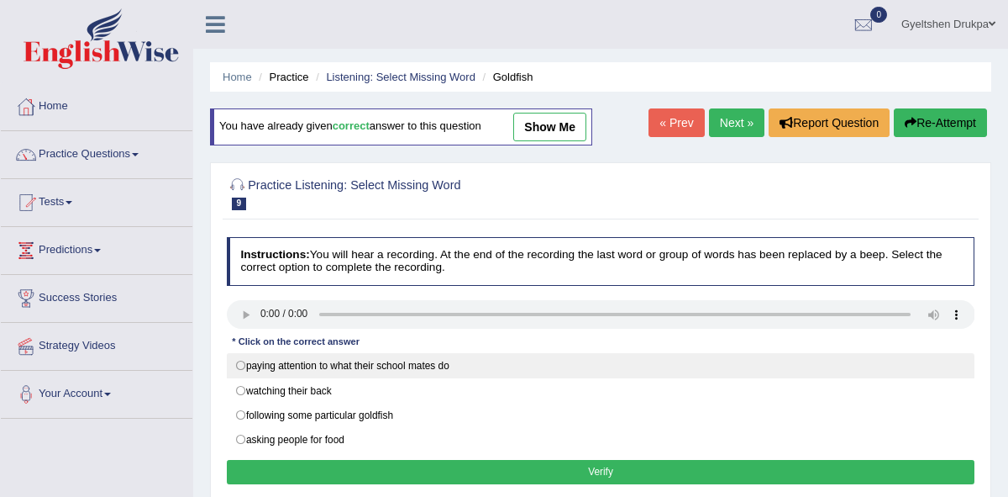
click at [242, 366] on label "paying attention to what their school mates do" at bounding box center [601, 365] width 749 height 25
radio input "true"
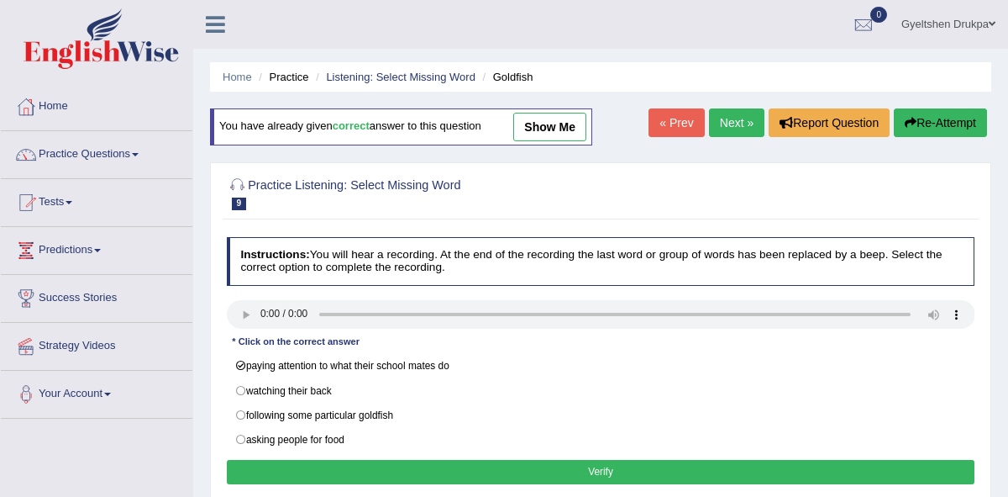
click at [629, 470] on button "Verify" at bounding box center [601, 472] width 749 height 24
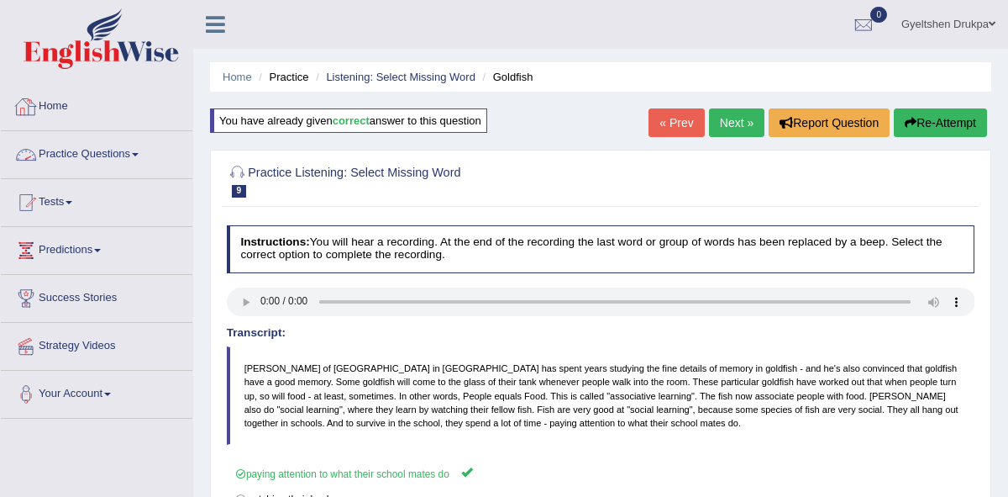
click at [145, 151] on link "Practice Questions" at bounding box center [97, 152] width 192 height 42
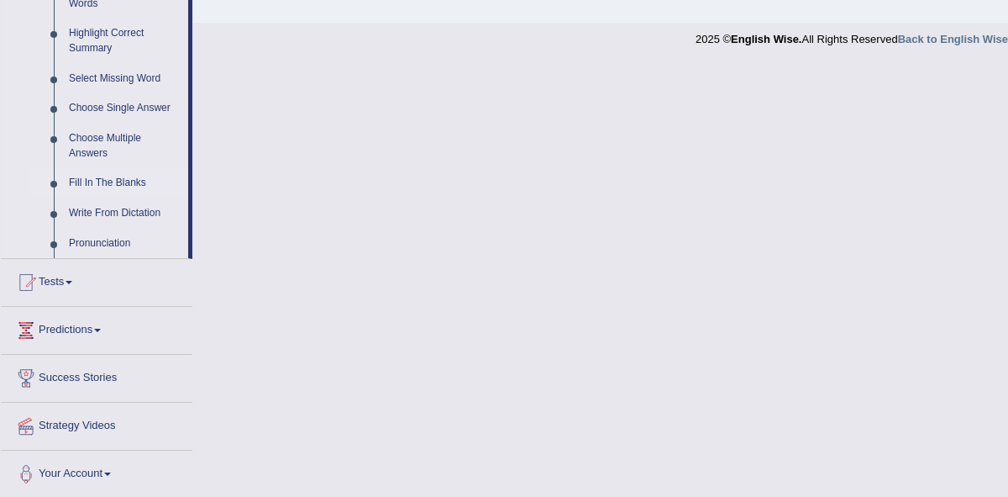
scroll to position [818, 0]
click at [119, 119] on link "Choose Single Answer" at bounding box center [124, 107] width 127 height 30
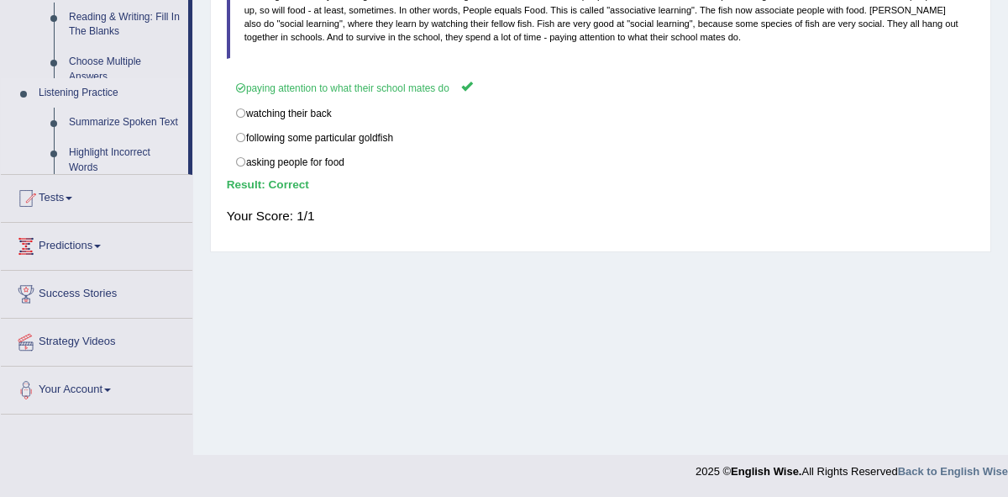
scroll to position [386, 0]
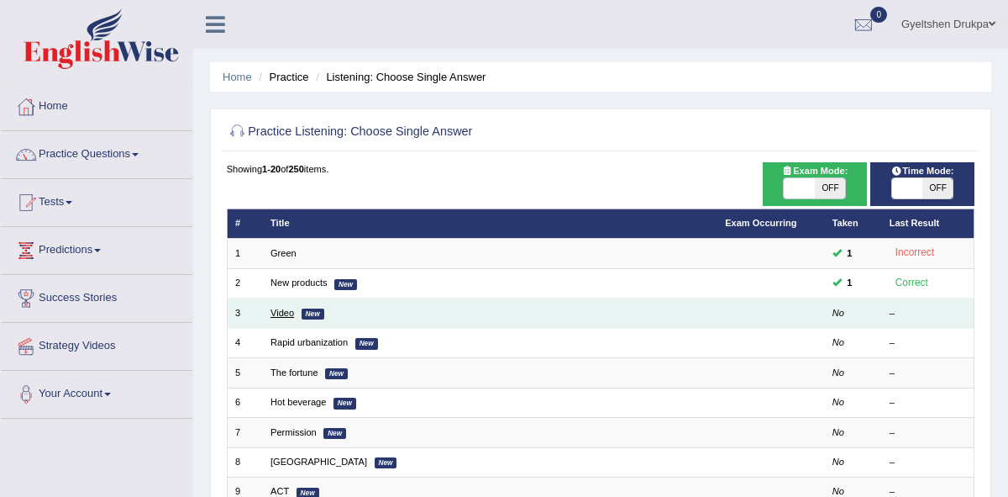
click at [282, 308] on link "Video" at bounding box center [283, 313] width 24 height 10
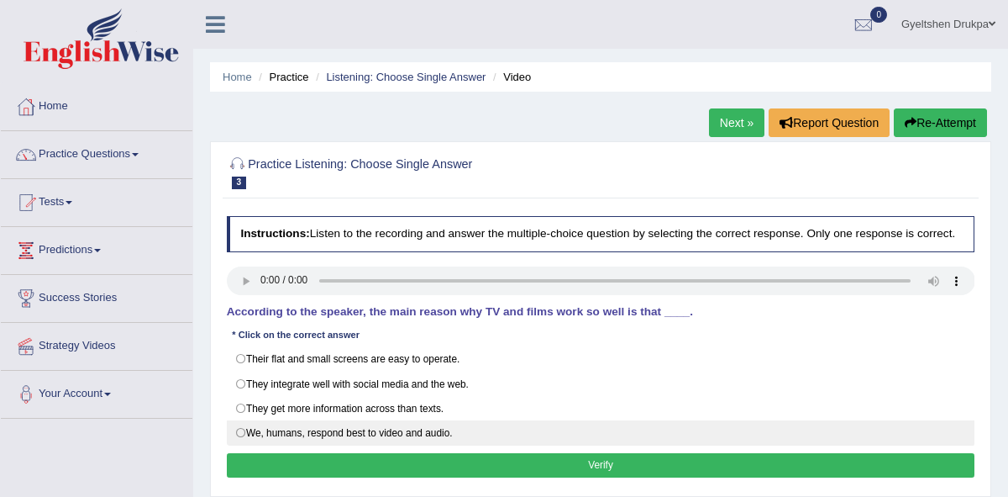
click at [242, 445] on label "We, humans, respond best to video and audio." at bounding box center [601, 432] width 749 height 25
radio input "true"
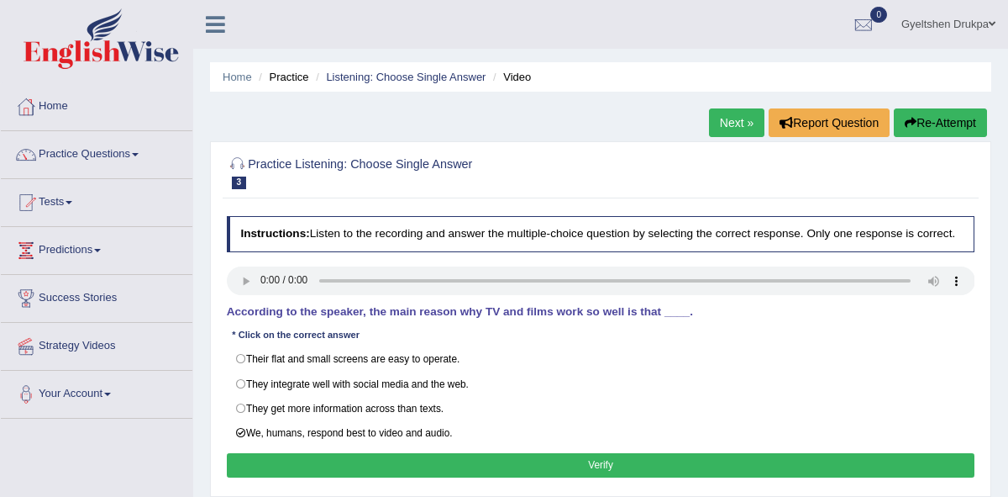
click at [571, 476] on button "Verify" at bounding box center [601, 465] width 749 height 24
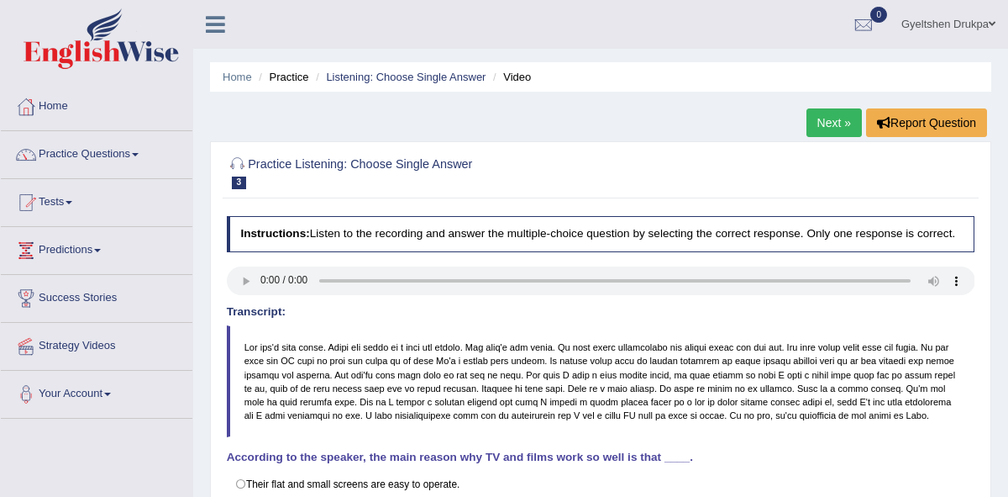
click at [830, 115] on link "Next »" at bounding box center [834, 122] width 55 height 29
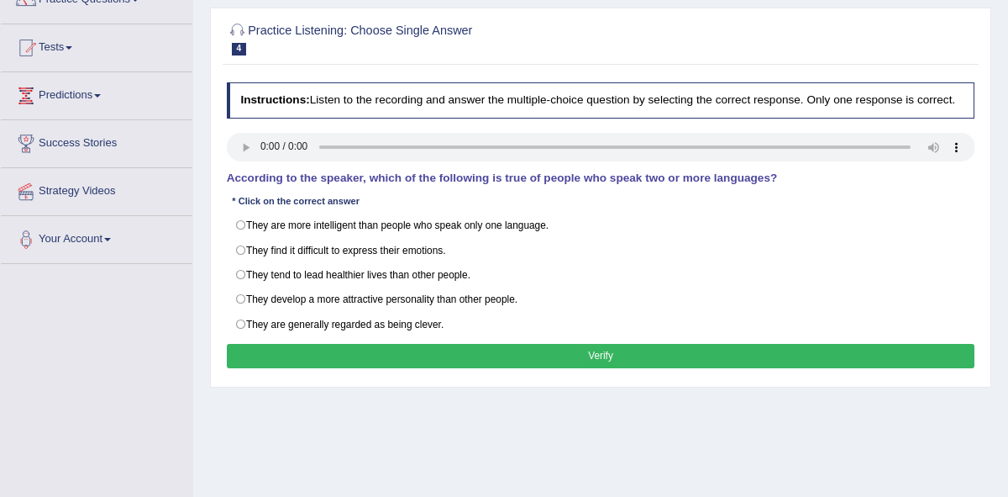
scroll to position [181, 0]
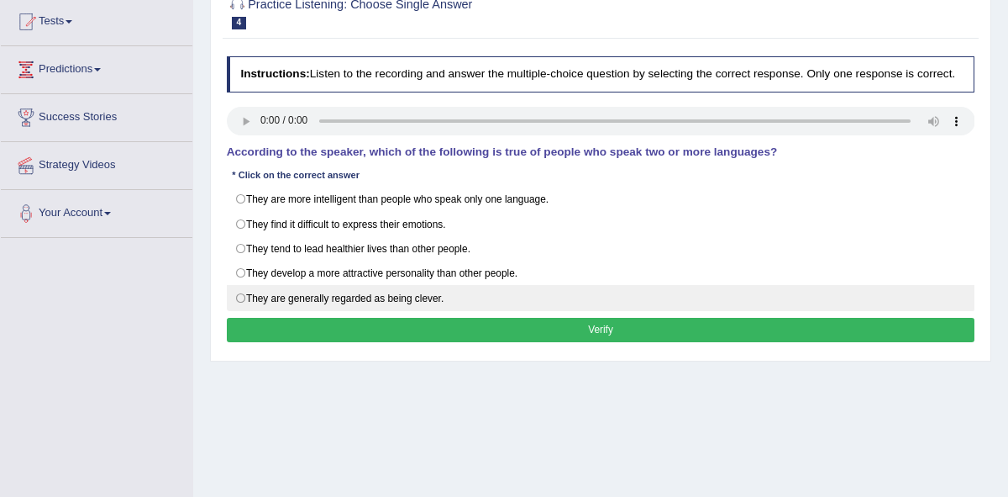
click at [239, 310] on label "They are generally regarded as being clever." at bounding box center [601, 297] width 749 height 25
radio input "true"
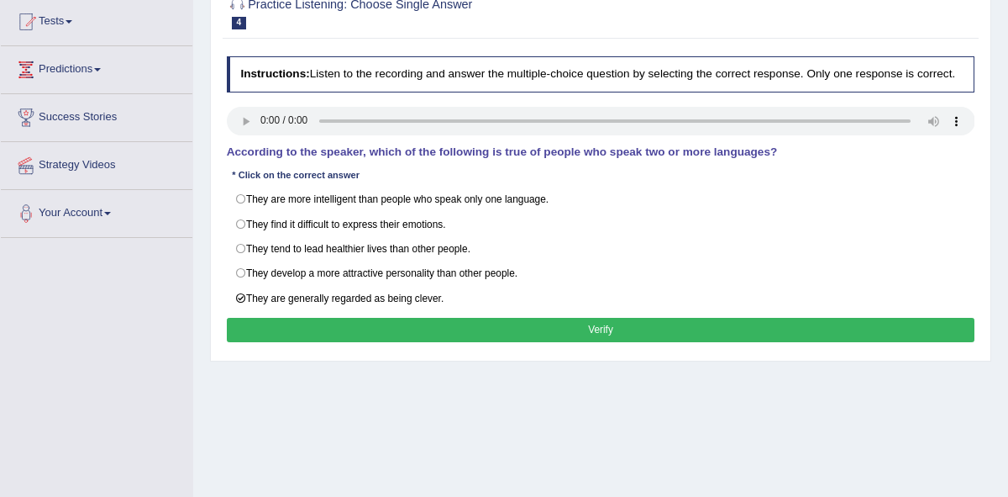
click at [598, 342] on button "Verify" at bounding box center [601, 330] width 749 height 24
